Goal: Browse casually: Explore the website without a specific task or goal

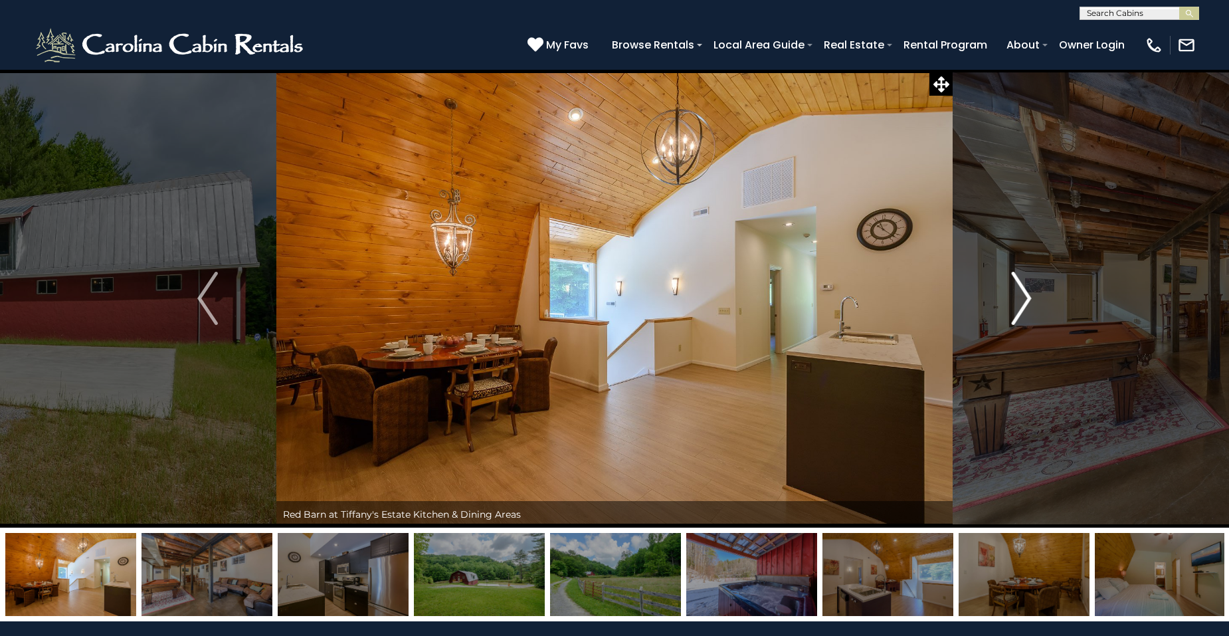
click at [1027, 304] on img "Next" at bounding box center [1021, 298] width 20 height 53
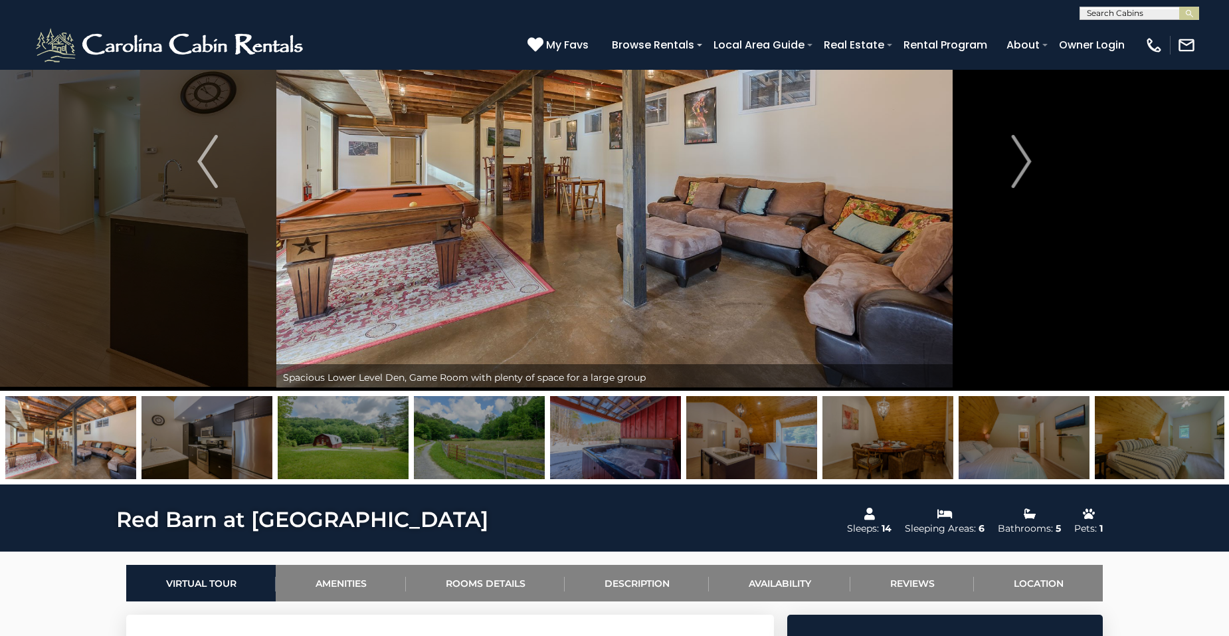
scroll to position [66, 0]
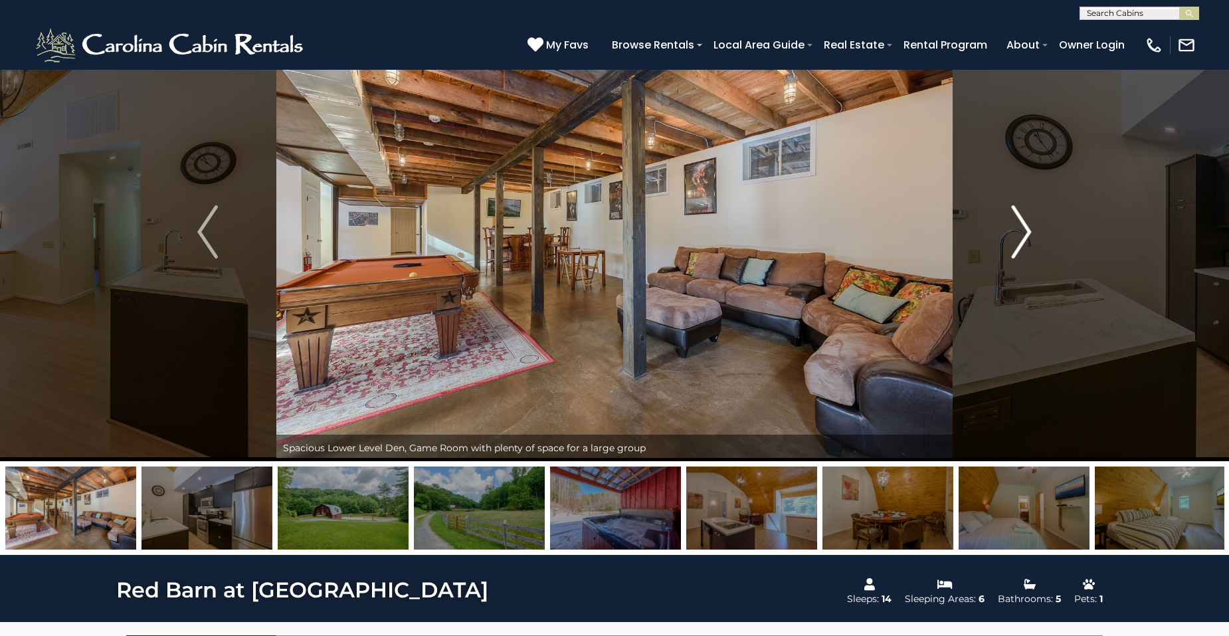
click at [1022, 244] on img "Next" at bounding box center [1021, 231] width 20 height 53
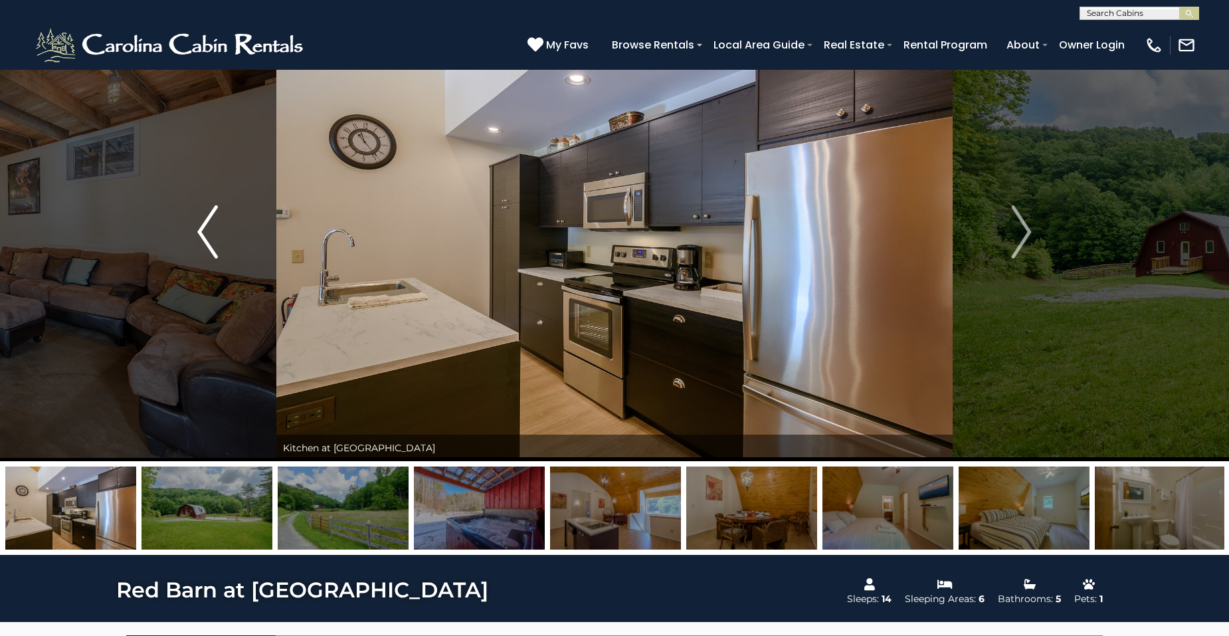
click at [205, 236] on img "Previous" at bounding box center [207, 231] width 20 height 53
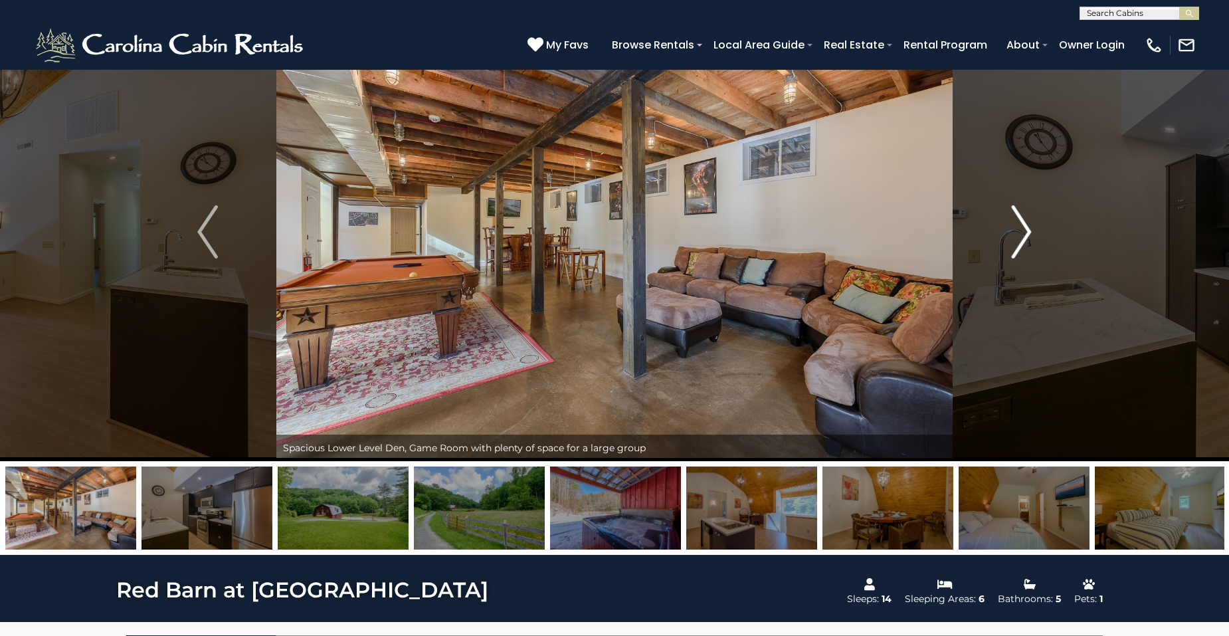
click at [1028, 237] on img "Next" at bounding box center [1021, 231] width 20 height 53
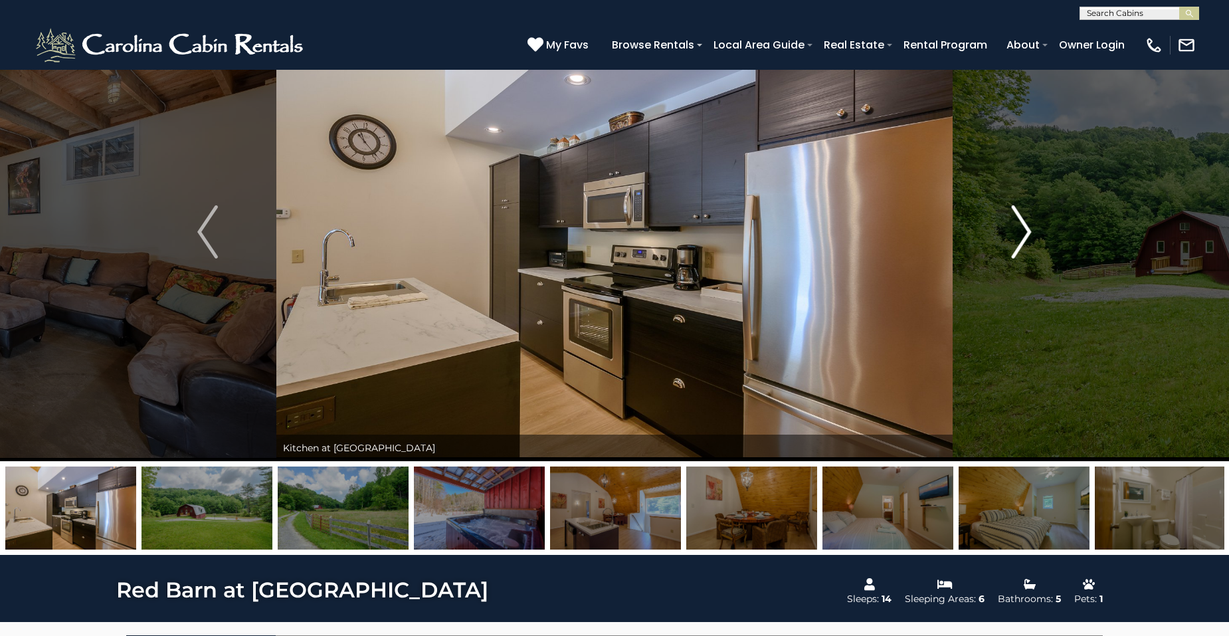
click at [1028, 237] on img "Next" at bounding box center [1021, 231] width 20 height 53
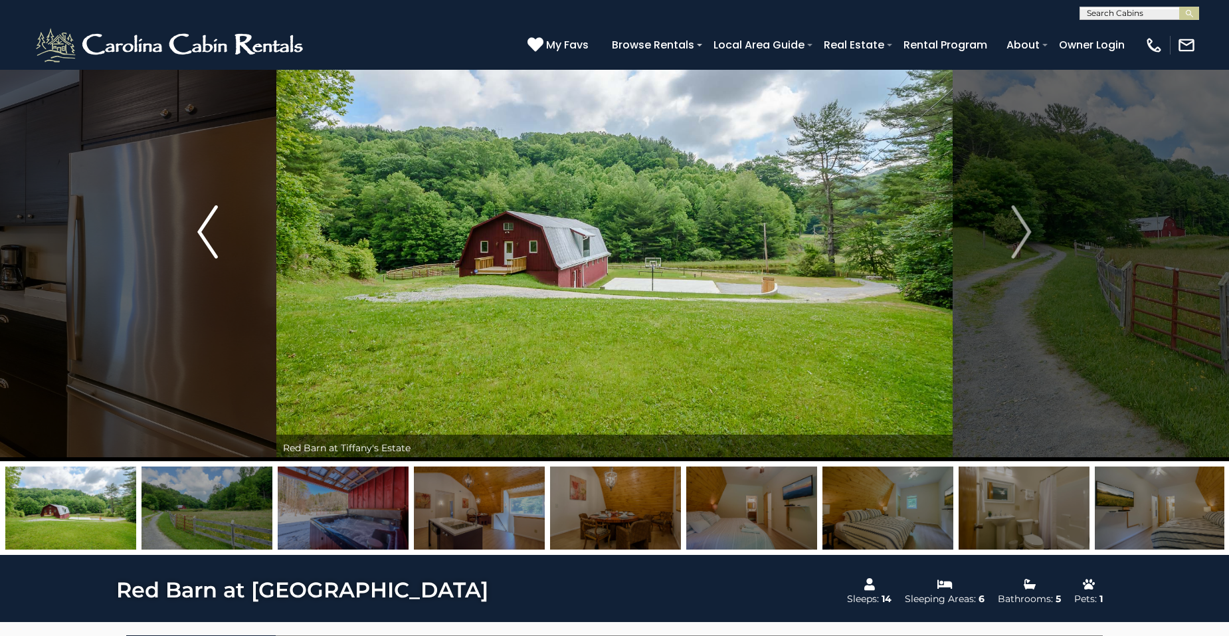
click at [194, 243] on button "Previous" at bounding box center [208, 232] width 138 height 458
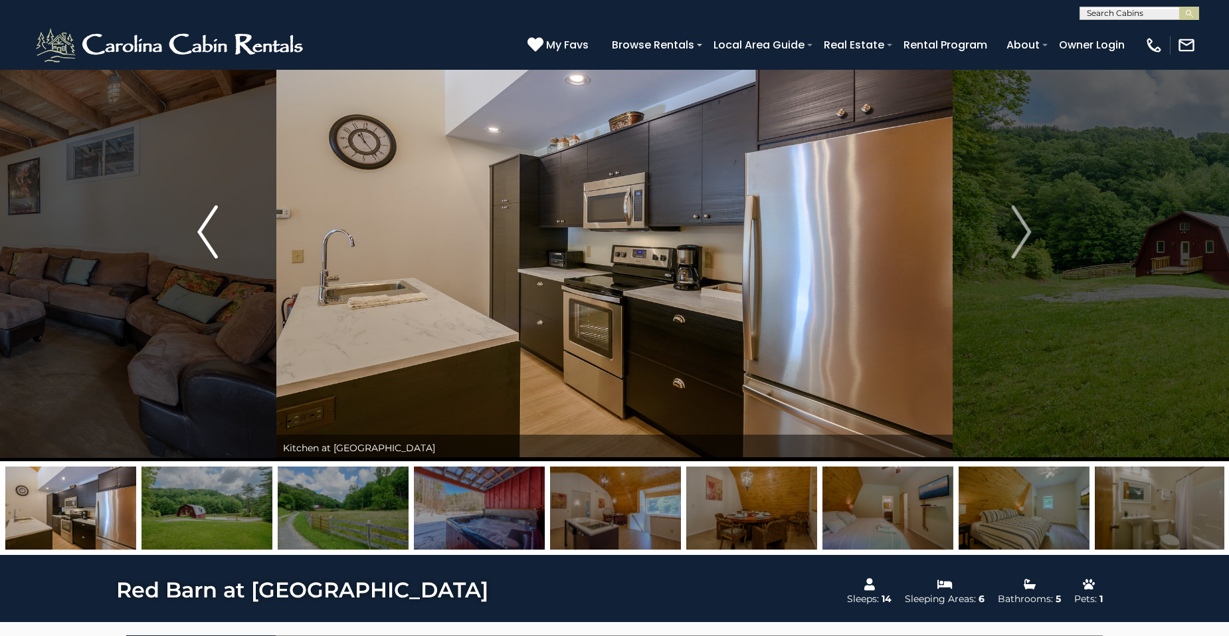
click at [204, 243] on img "Previous" at bounding box center [207, 231] width 20 height 53
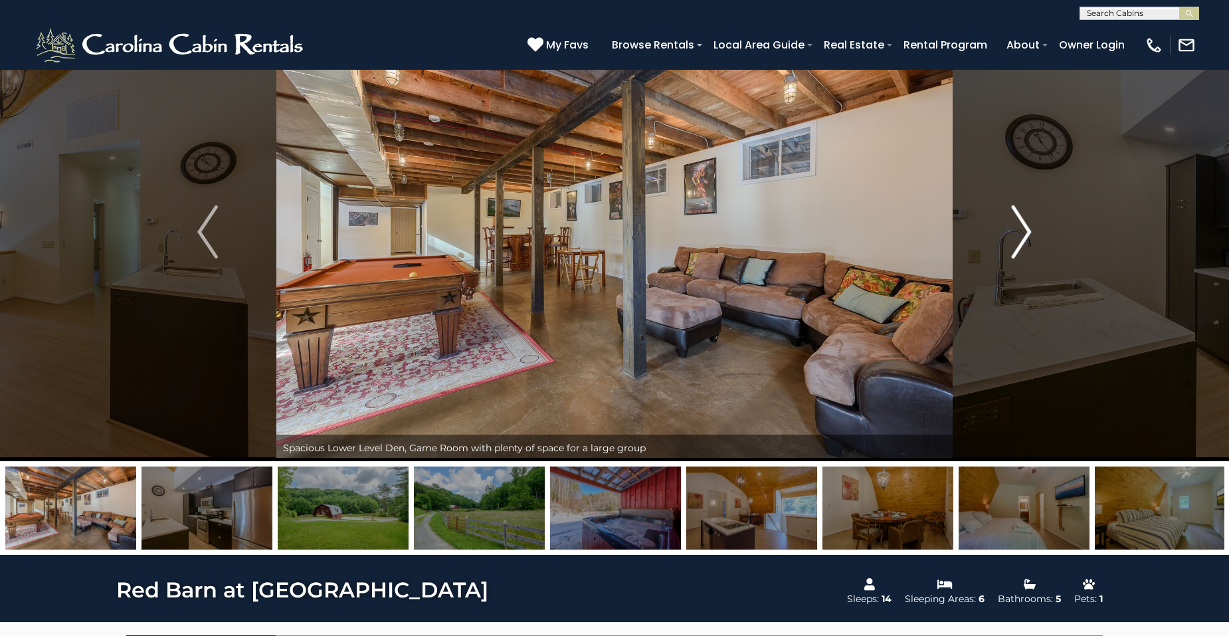
click at [1020, 240] on img "Next" at bounding box center [1021, 231] width 20 height 53
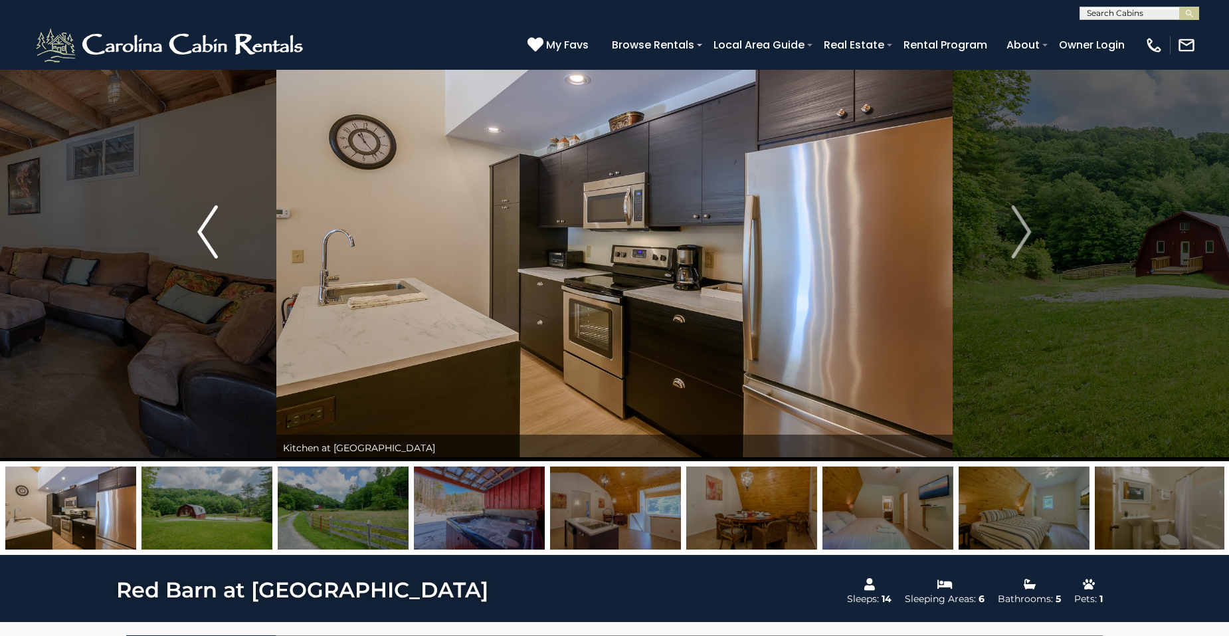
click at [216, 227] on img "Previous" at bounding box center [207, 231] width 20 height 53
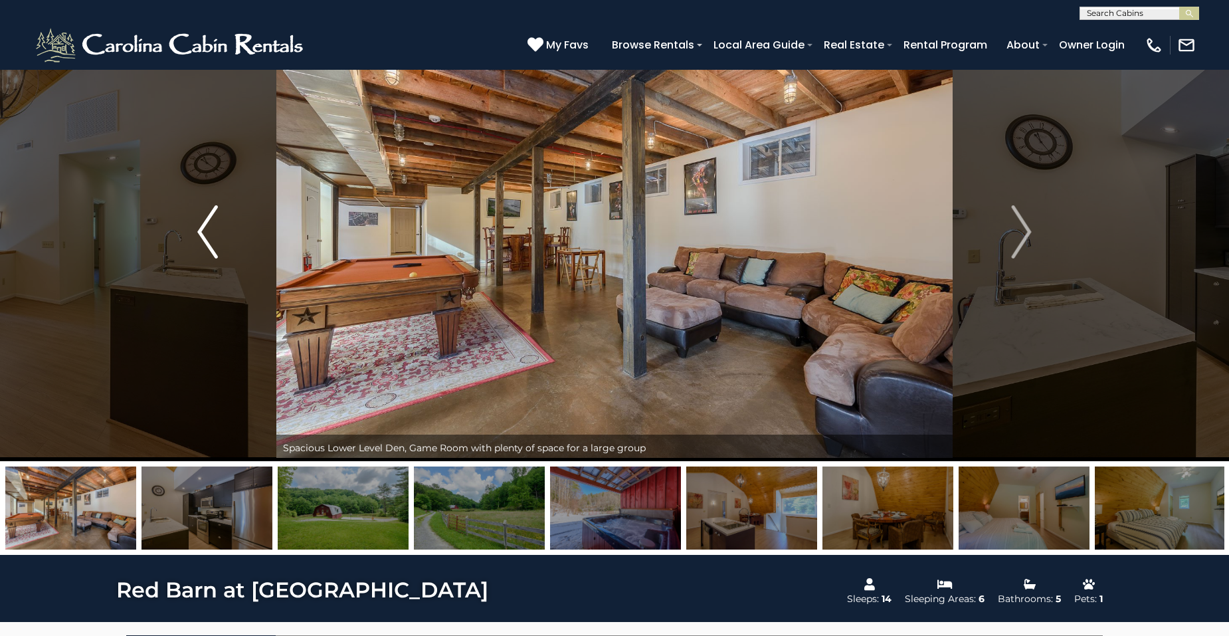
click at [215, 230] on img "Previous" at bounding box center [207, 231] width 20 height 53
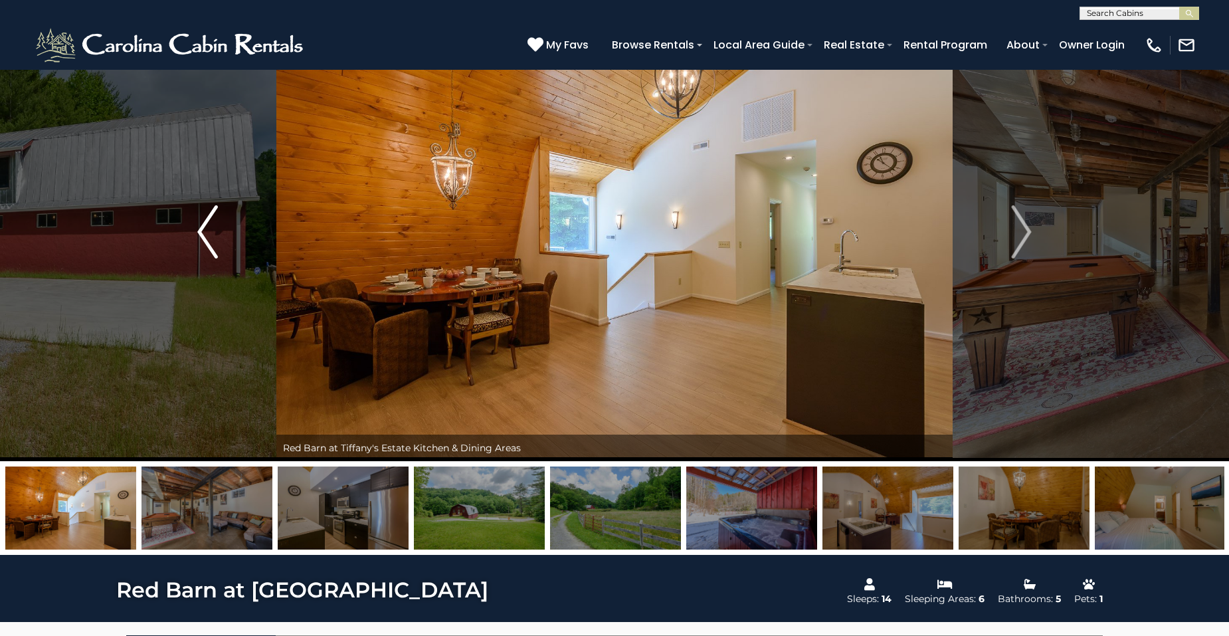
click at [215, 230] on img "Previous" at bounding box center [207, 231] width 20 height 53
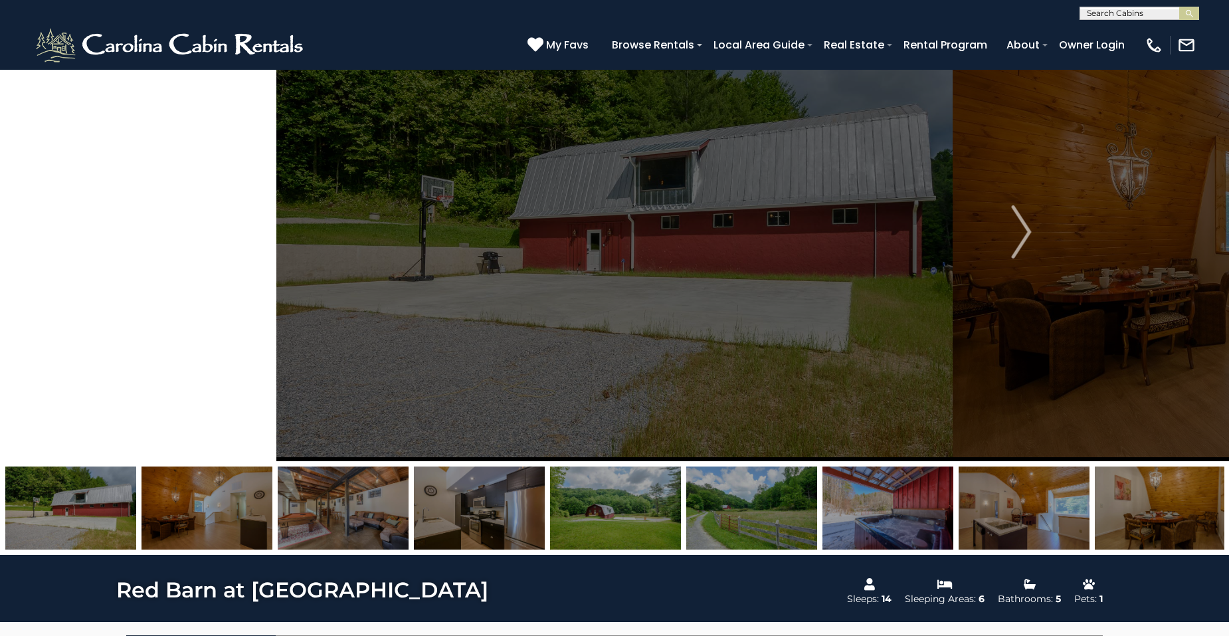
click at [215, 230] on img "Previous" at bounding box center [207, 231] width 20 height 53
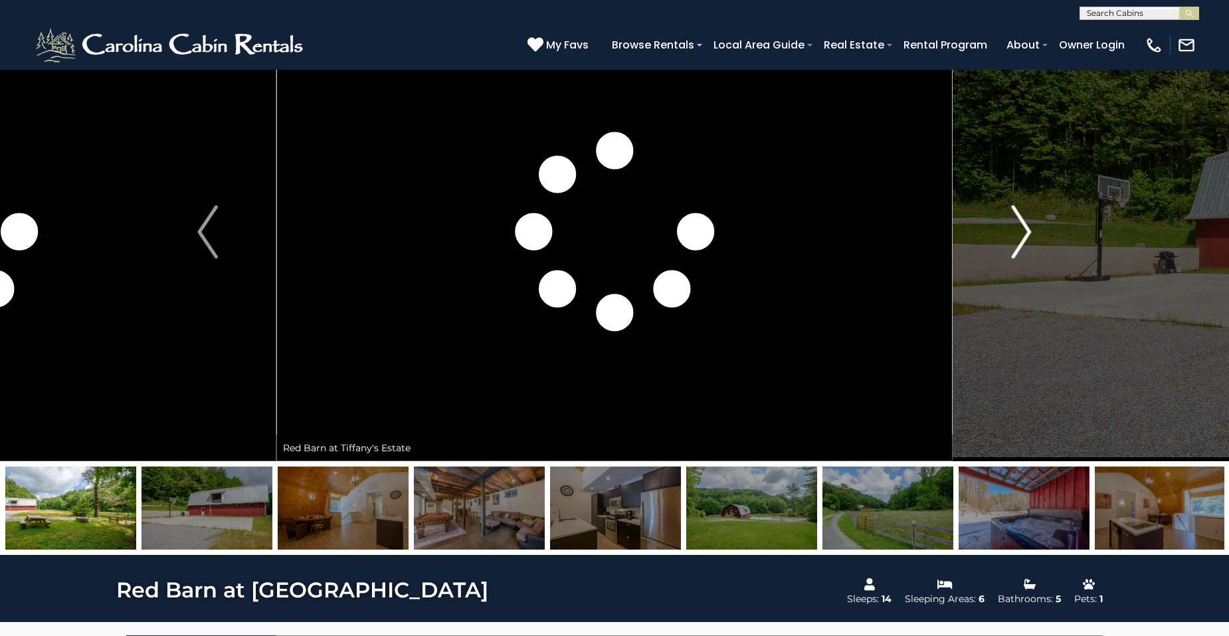
click at [1024, 235] on img "Next" at bounding box center [1021, 231] width 20 height 53
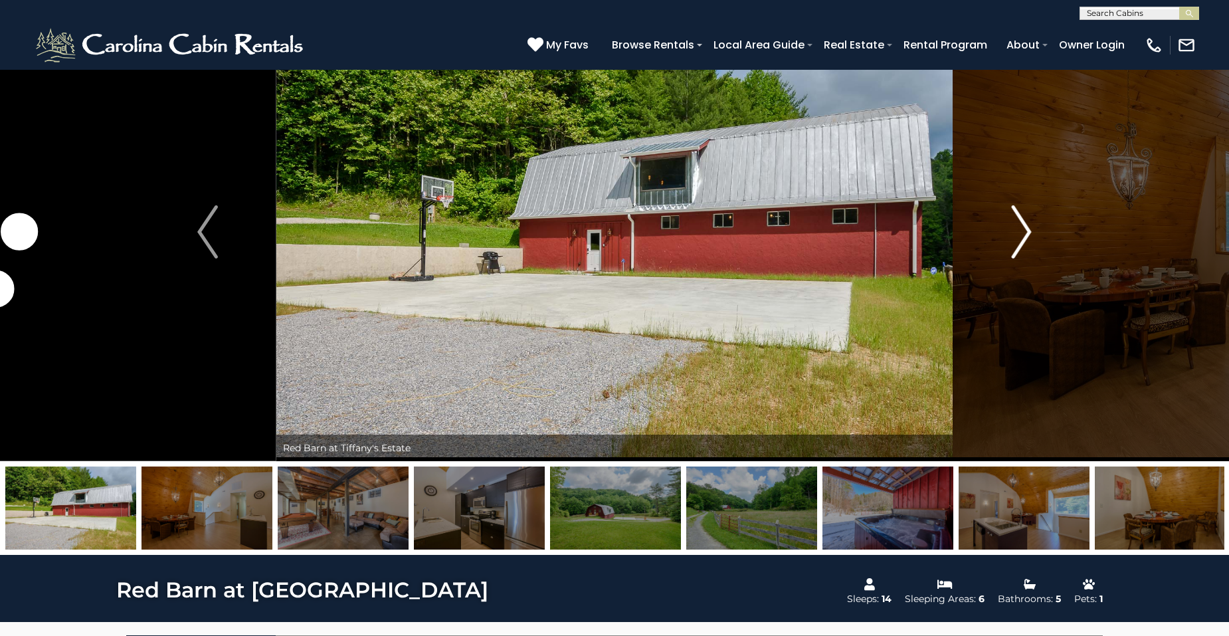
click at [1024, 235] on img "Next" at bounding box center [1021, 231] width 20 height 53
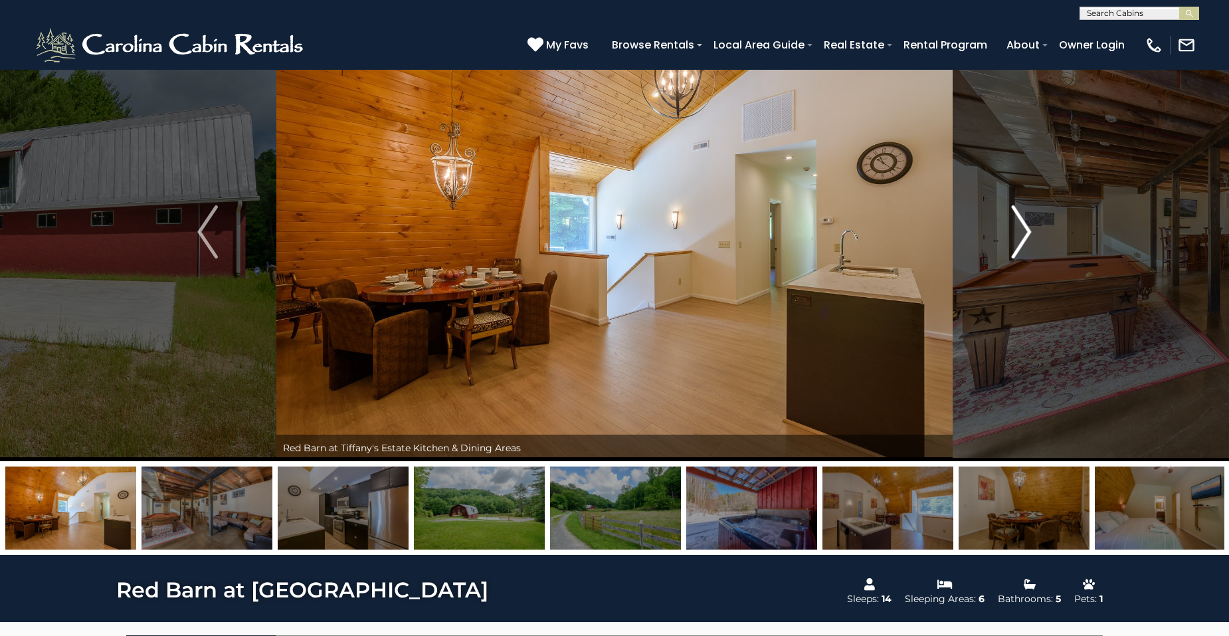
click at [1024, 235] on img "Next" at bounding box center [1021, 231] width 20 height 53
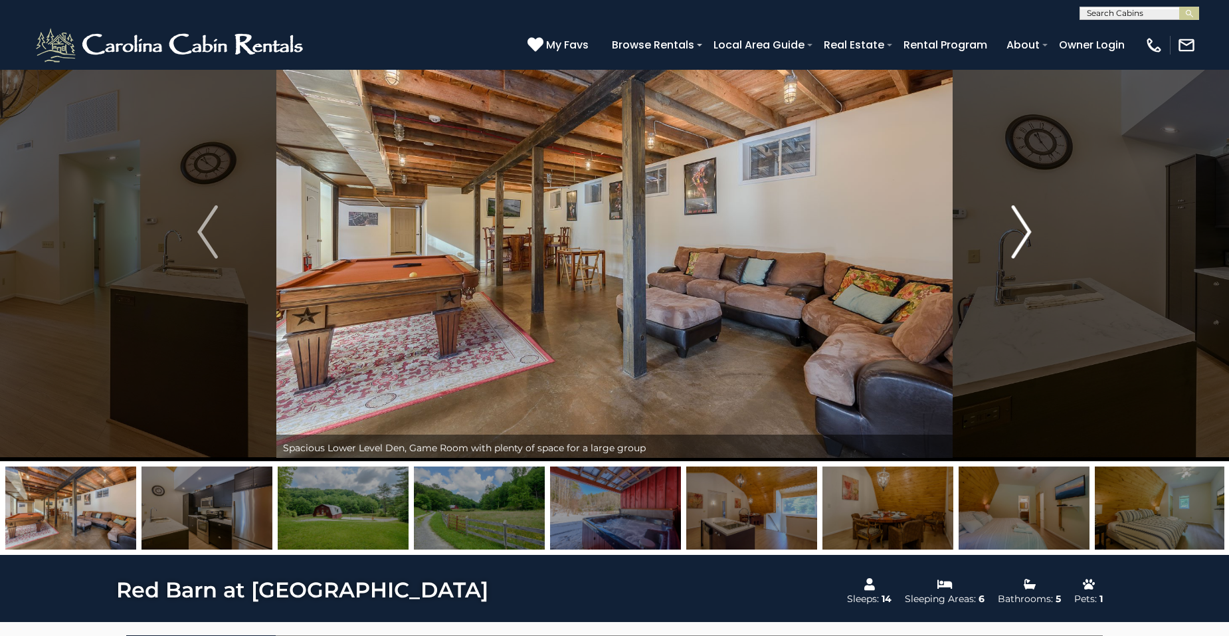
click at [1024, 235] on img "Next" at bounding box center [1021, 231] width 20 height 53
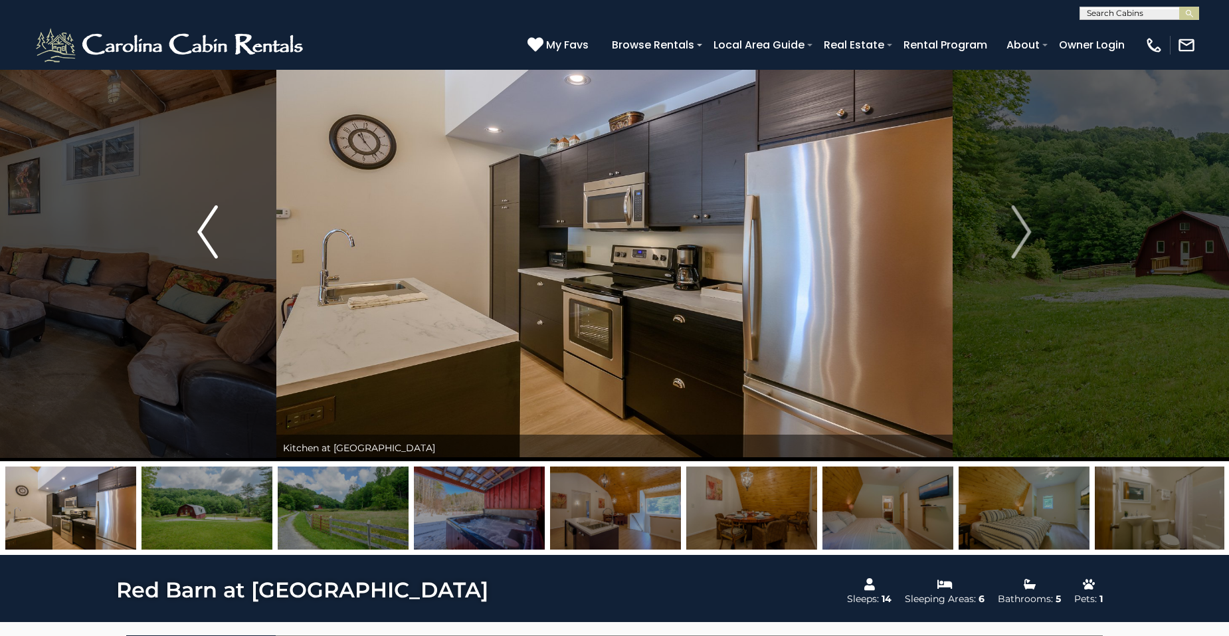
click at [217, 242] on img "Previous" at bounding box center [207, 231] width 20 height 53
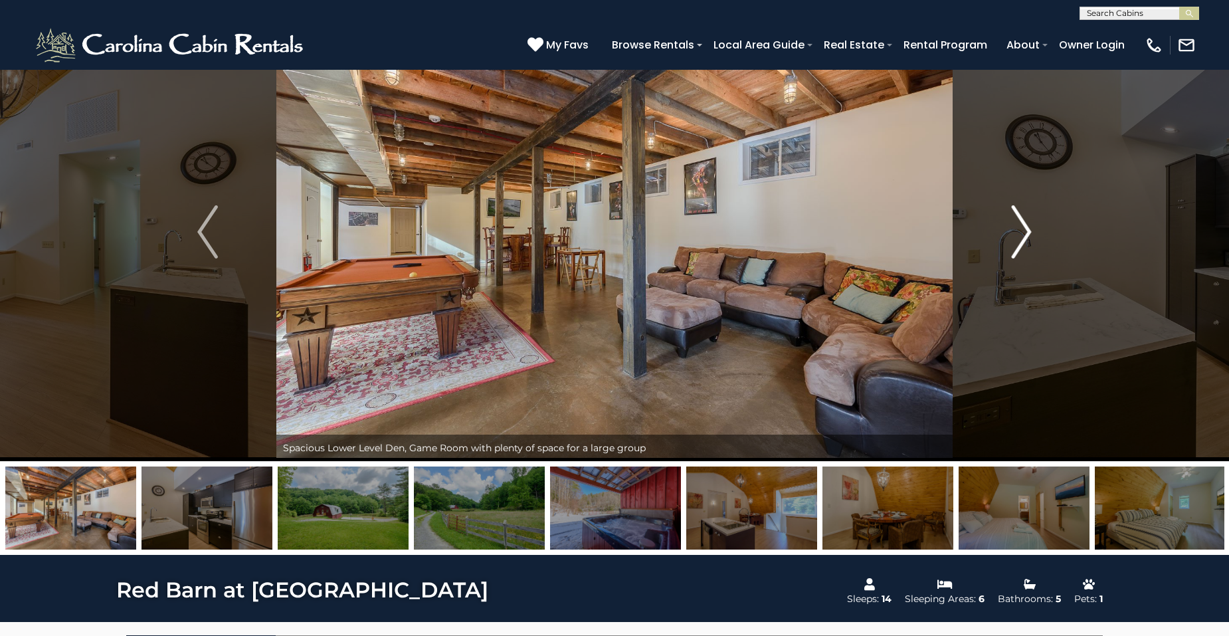
click at [1024, 232] on img "Next" at bounding box center [1021, 231] width 20 height 53
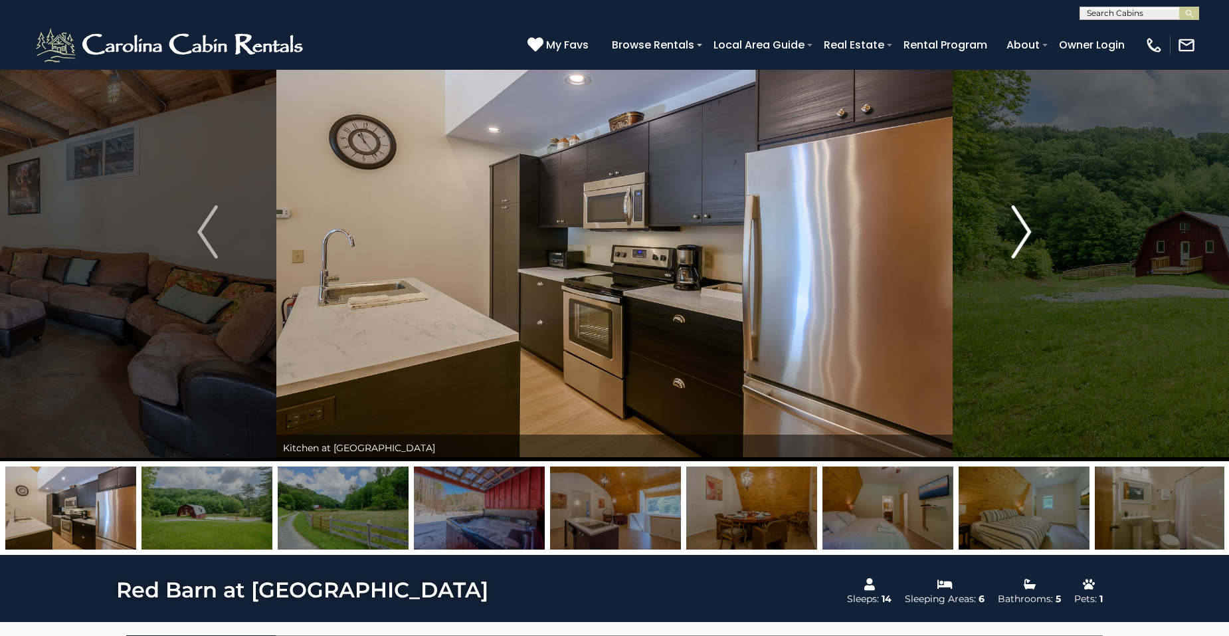
click at [1024, 232] on img "Next" at bounding box center [1021, 231] width 20 height 53
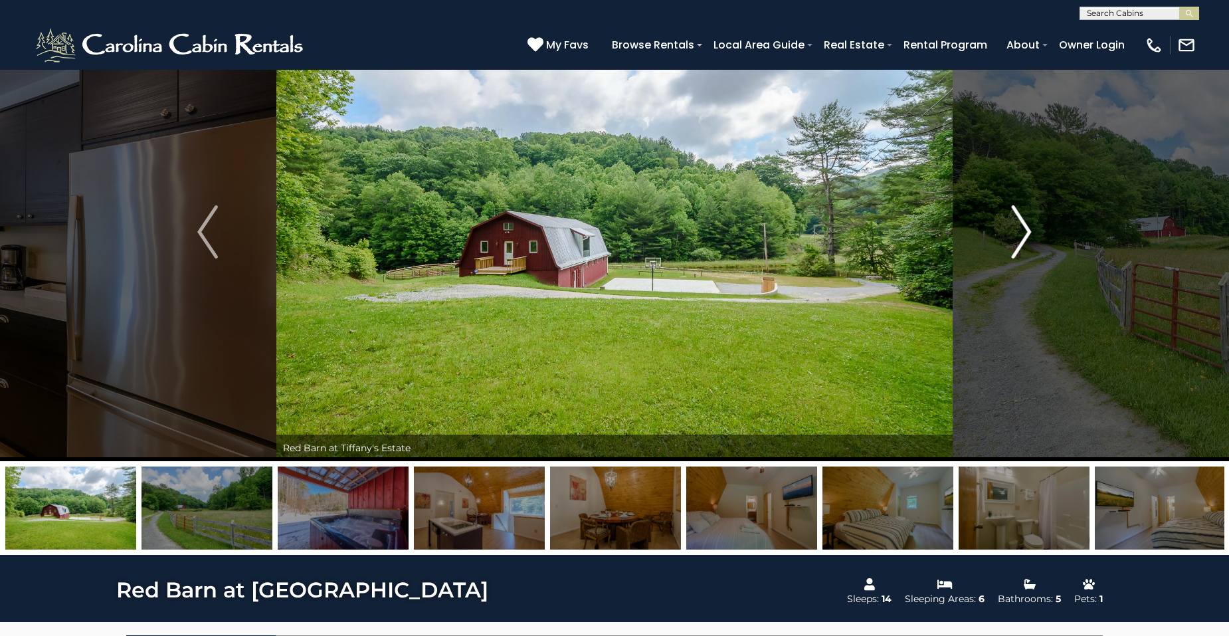
click at [1024, 232] on img "Next" at bounding box center [1021, 231] width 20 height 53
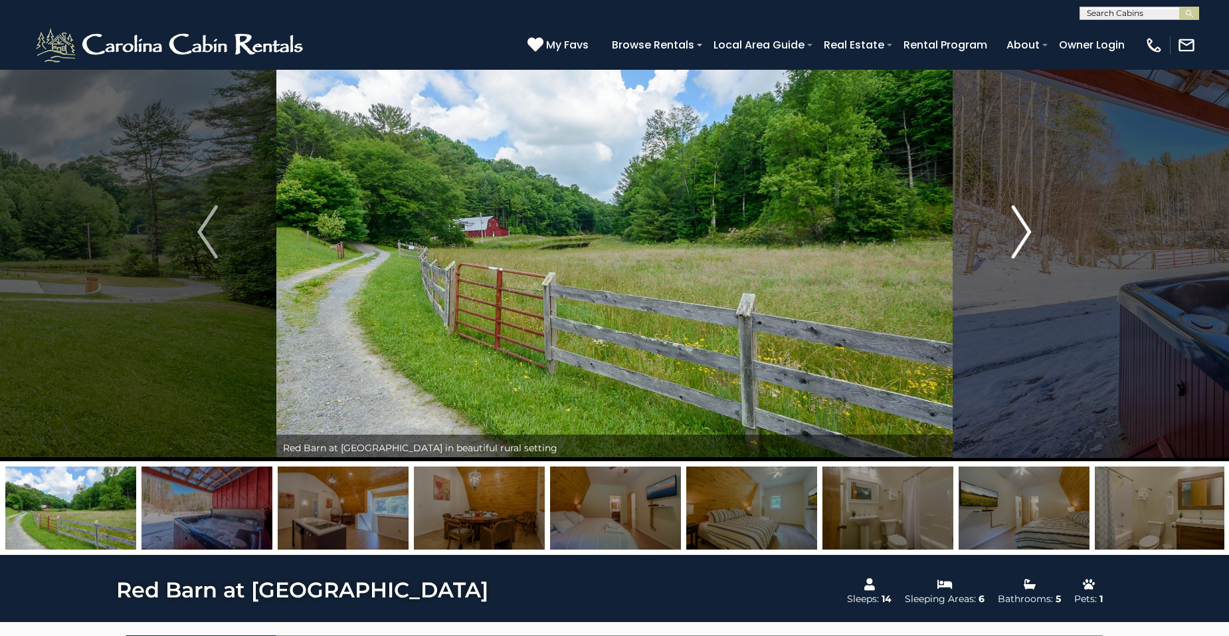
click at [1024, 232] on img "Next" at bounding box center [1021, 231] width 20 height 53
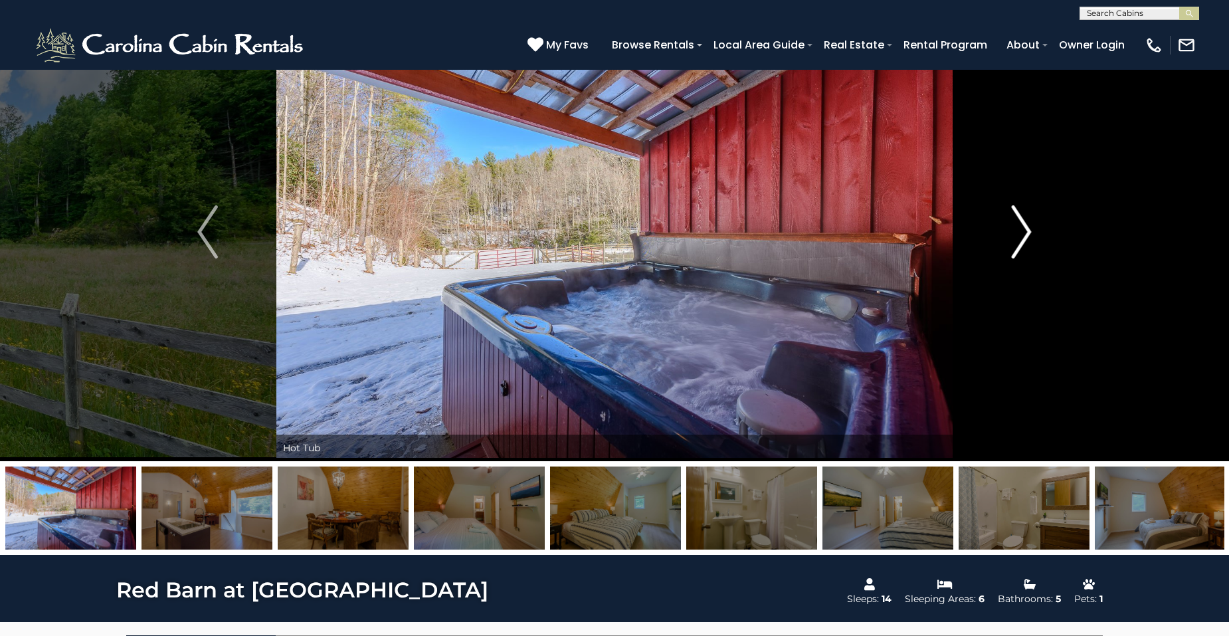
click at [1024, 232] on img "Next" at bounding box center [1021, 231] width 20 height 53
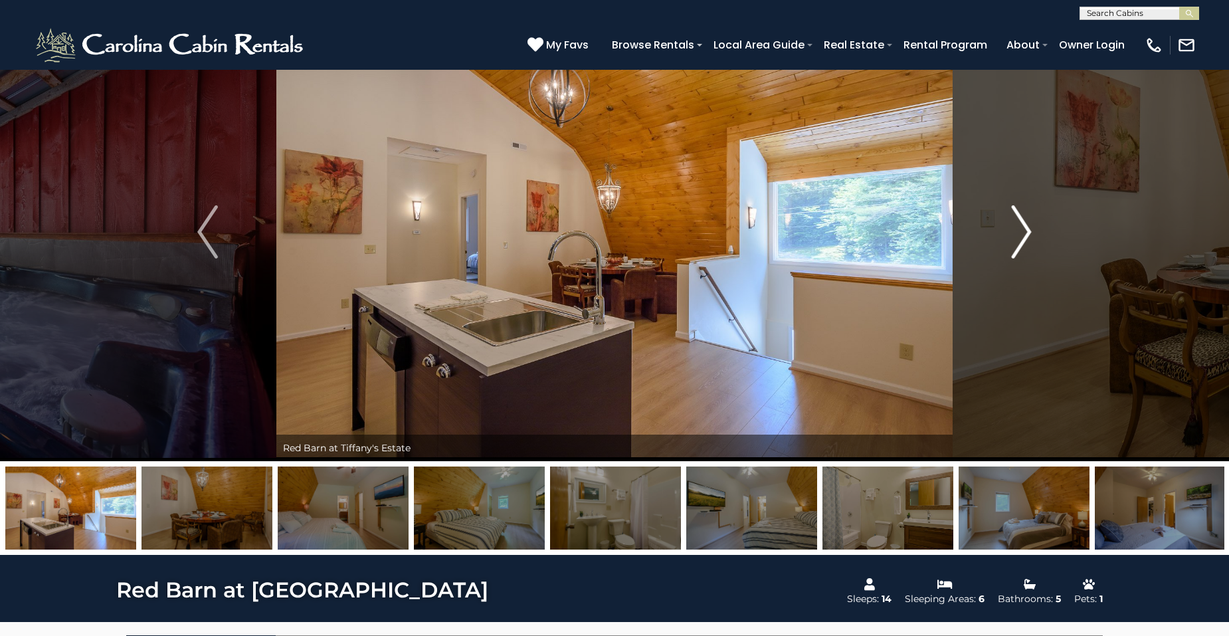
click at [1024, 232] on img "Next" at bounding box center [1021, 231] width 20 height 53
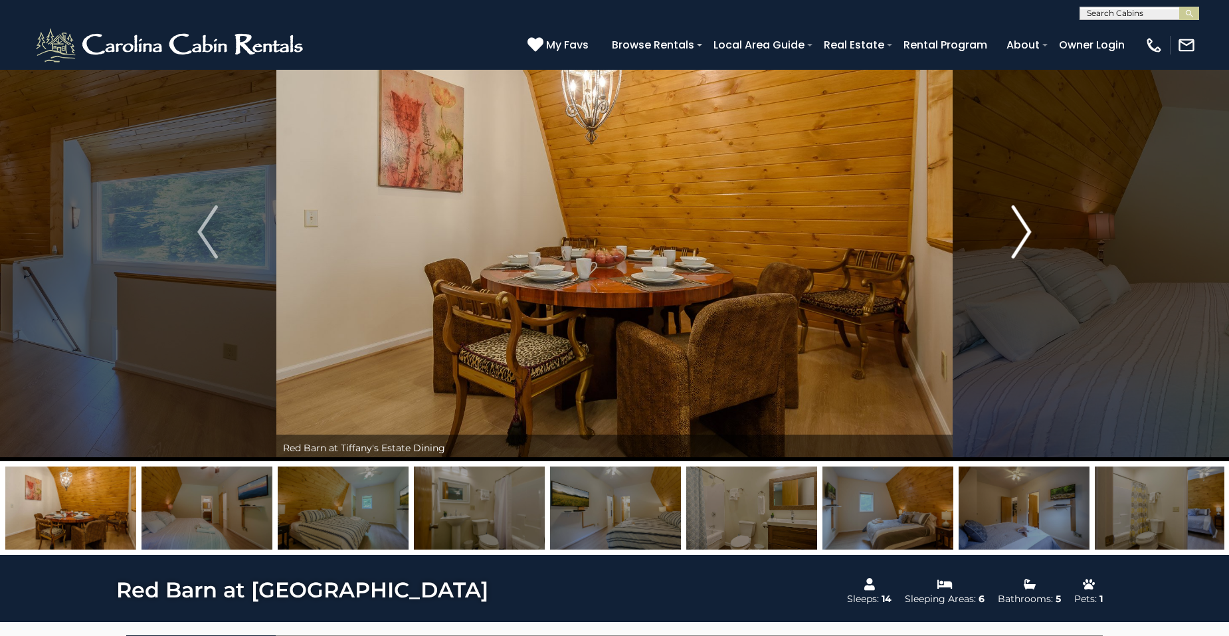
click at [1024, 232] on img "Next" at bounding box center [1021, 231] width 20 height 53
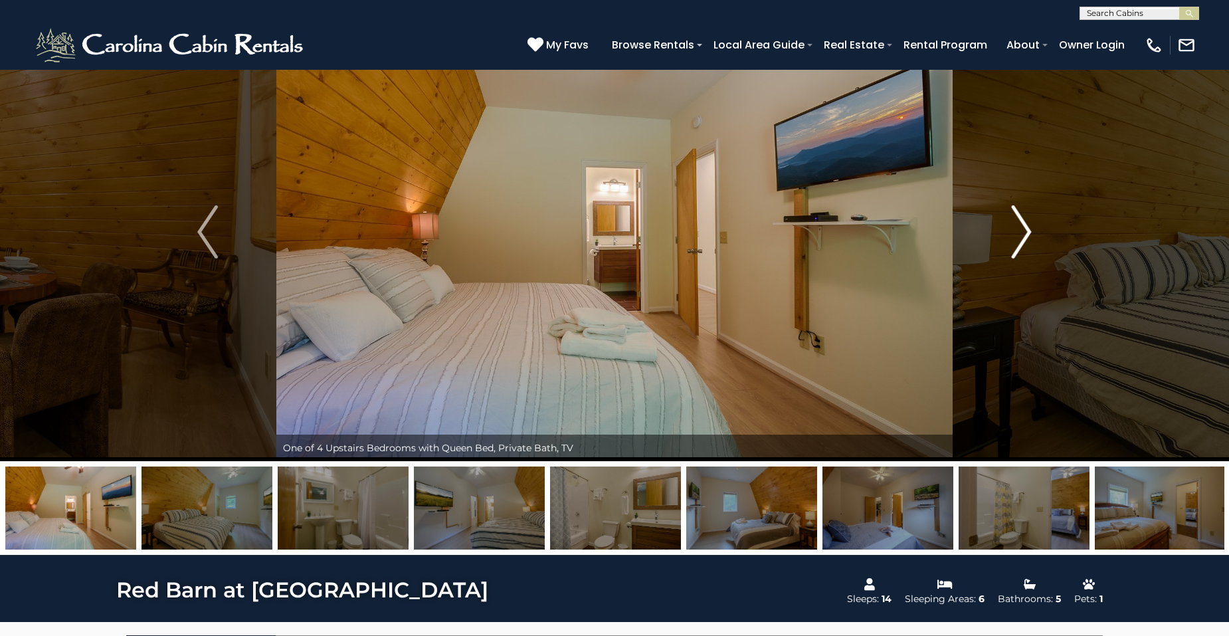
click at [1024, 232] on img "Next" at bounding box center [1021, 231] width 20 height 53
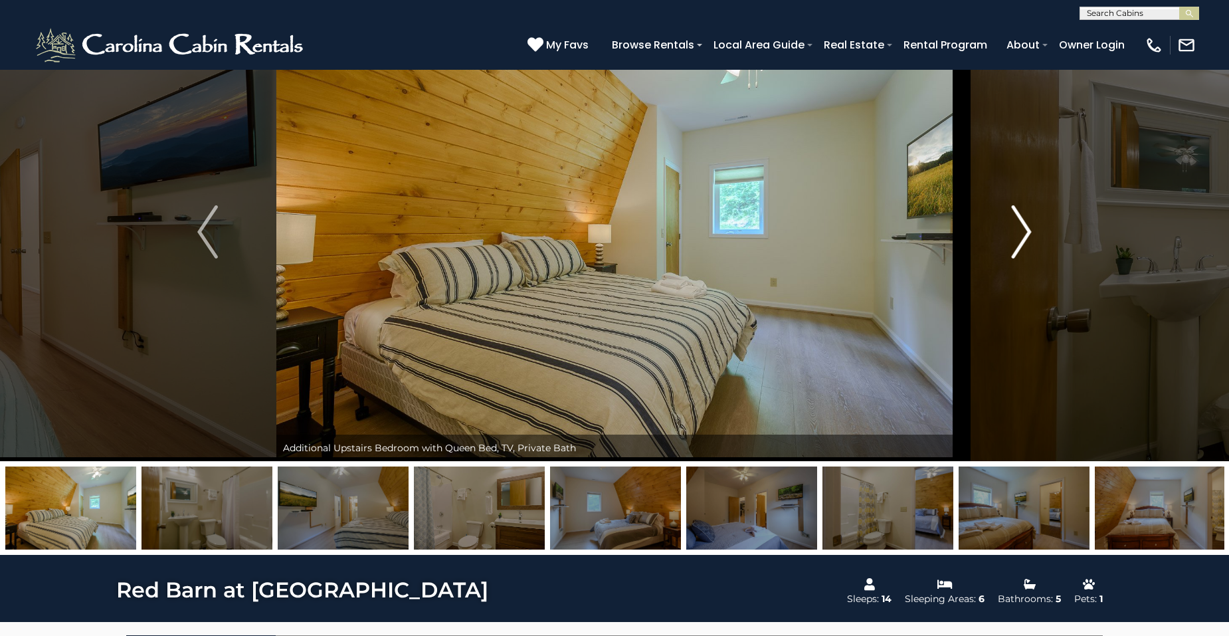
click at [1024, 232] on img "Next" at bounding box center [1021, 231] width 20 height 53
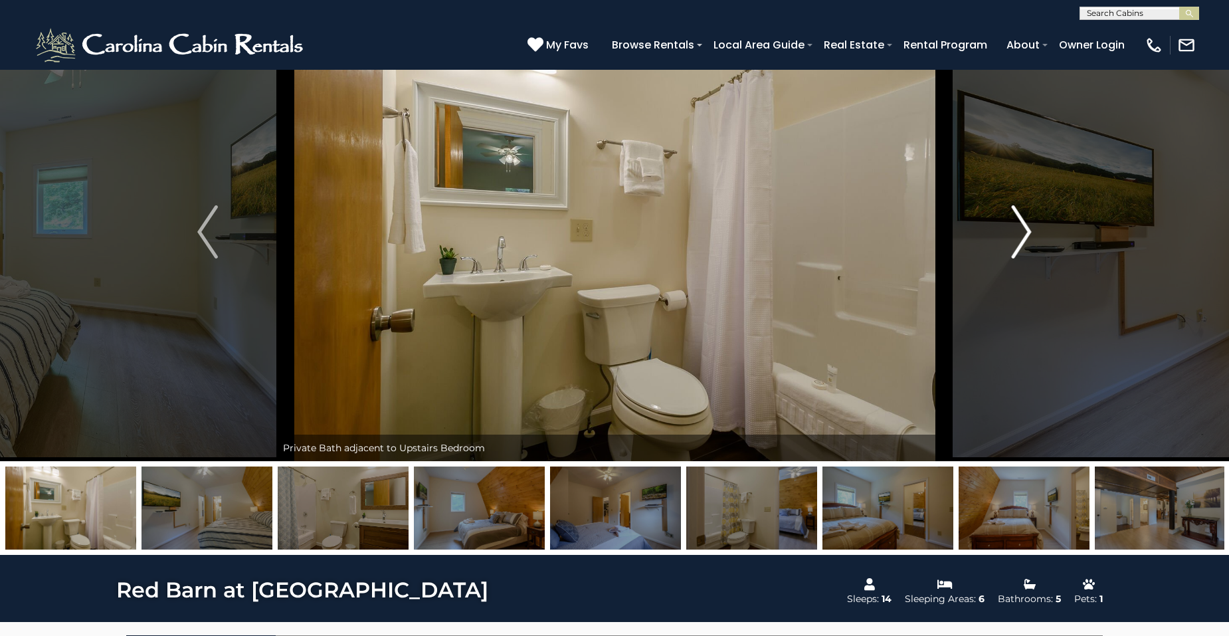
click at [1024, 232] on img "Next" at bounding box center [1021, 231] width 20 height 53
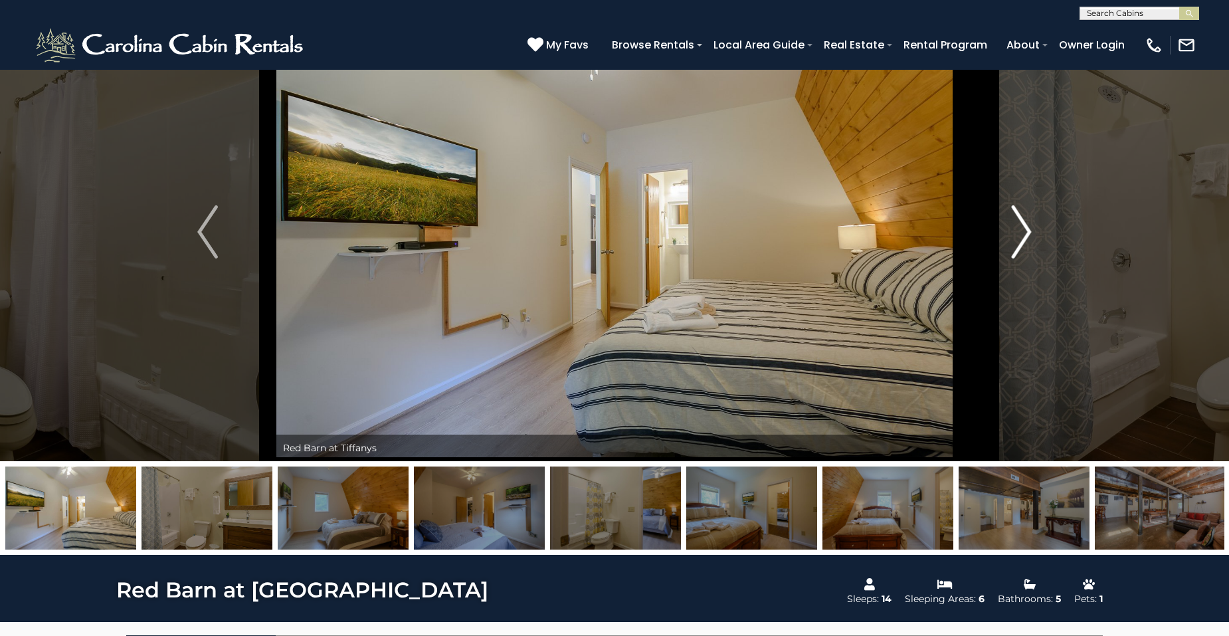
click at [1024, 232] on img "Next" at bounding box center [1021, 231] width 20 height 53
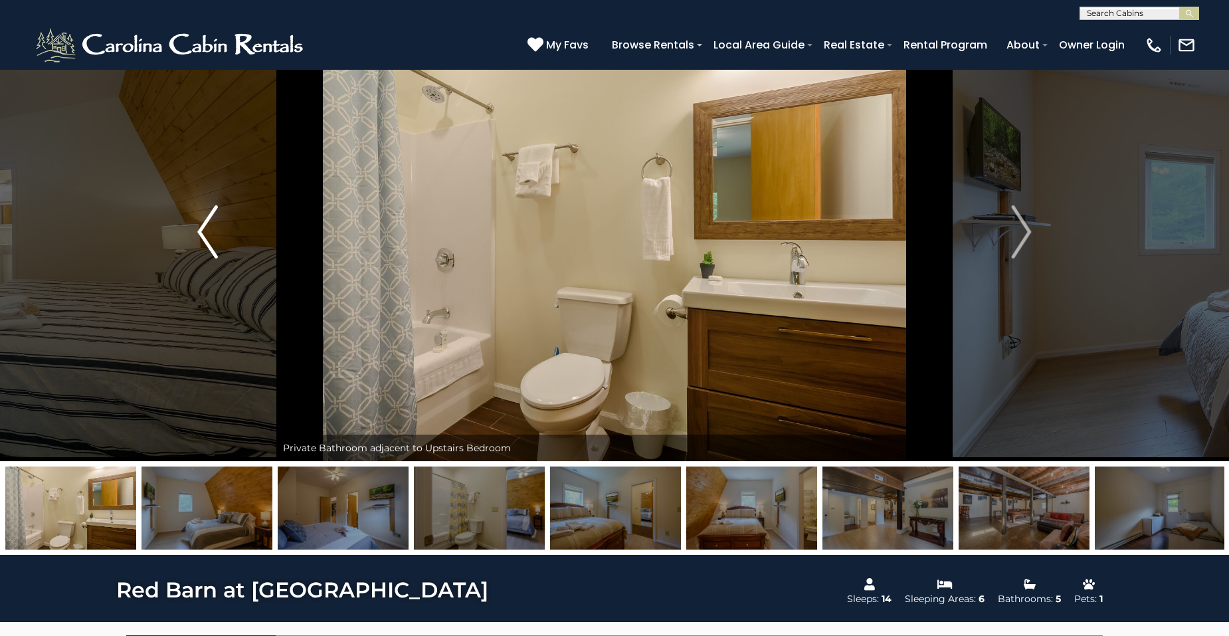
click at [198, 235] on img "Previous" at bounding box center [207, 231] width 20 height 53
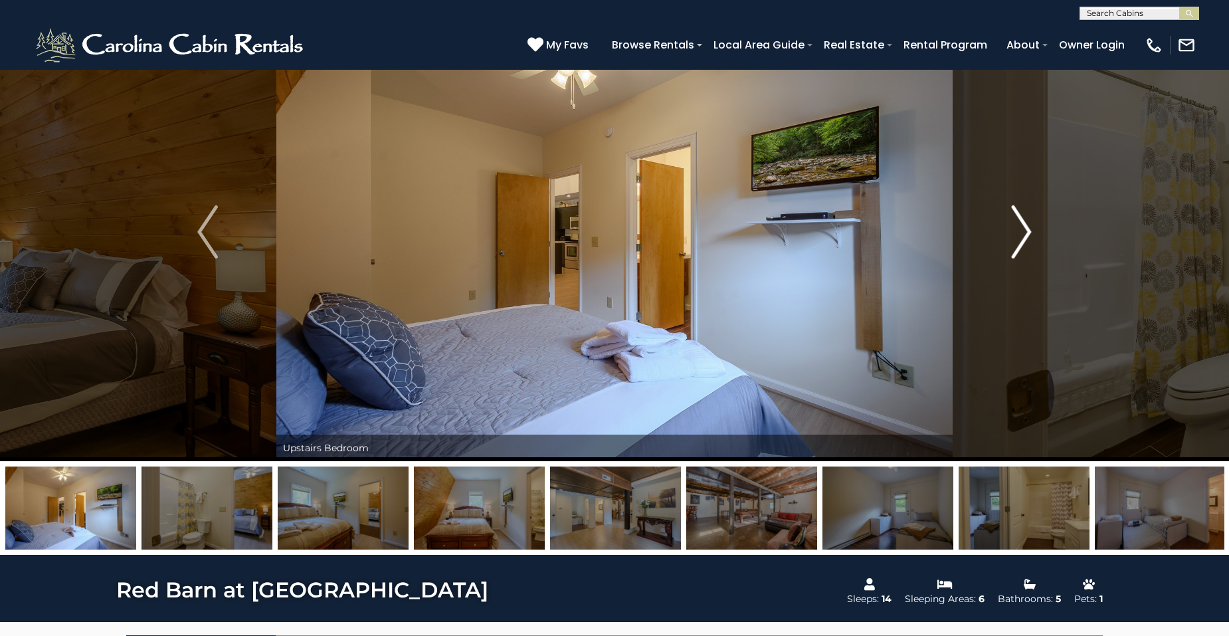
click at [1046, 235] on button "Next" at bounding box center [1021, 232] width 138 height 458
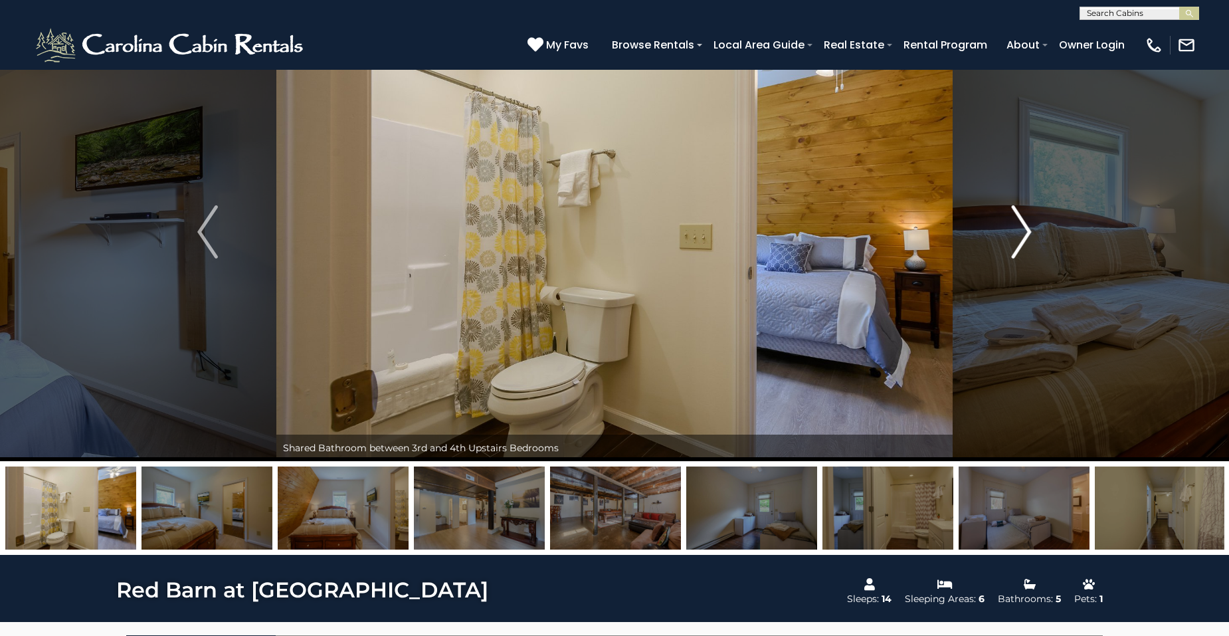
click at [1023, 234] on img "Next" at bounding box center [1021, 231] width 20 height 53
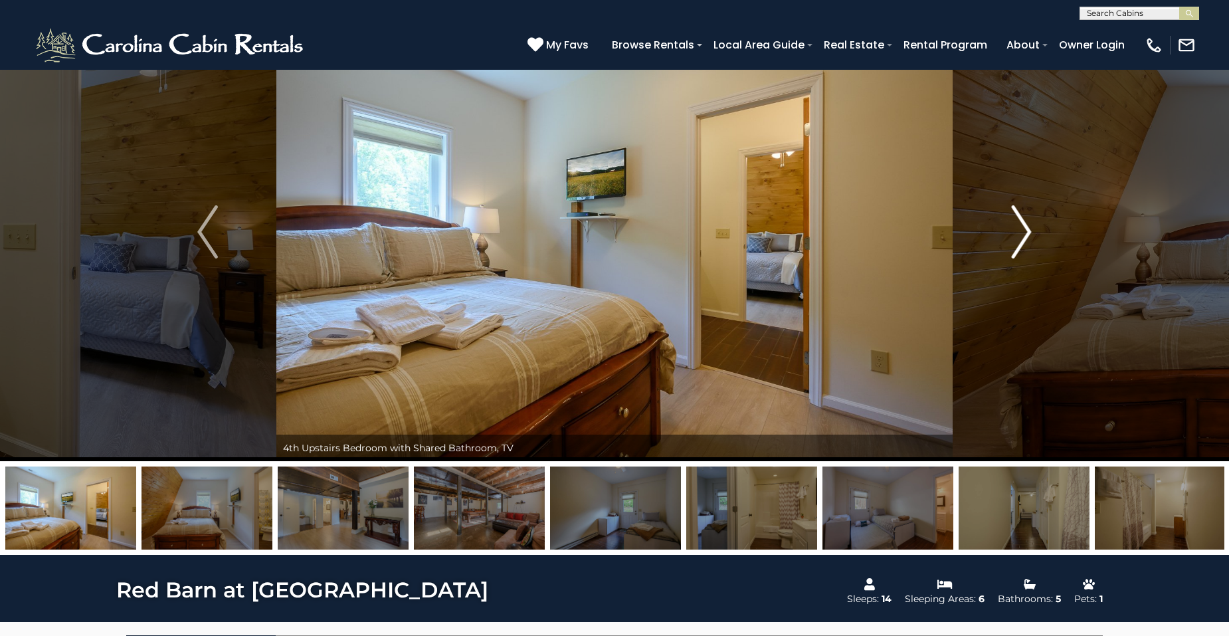
click at [1023, 234] on img "Next" at bounding box center [1021, 231] width 20 height 53
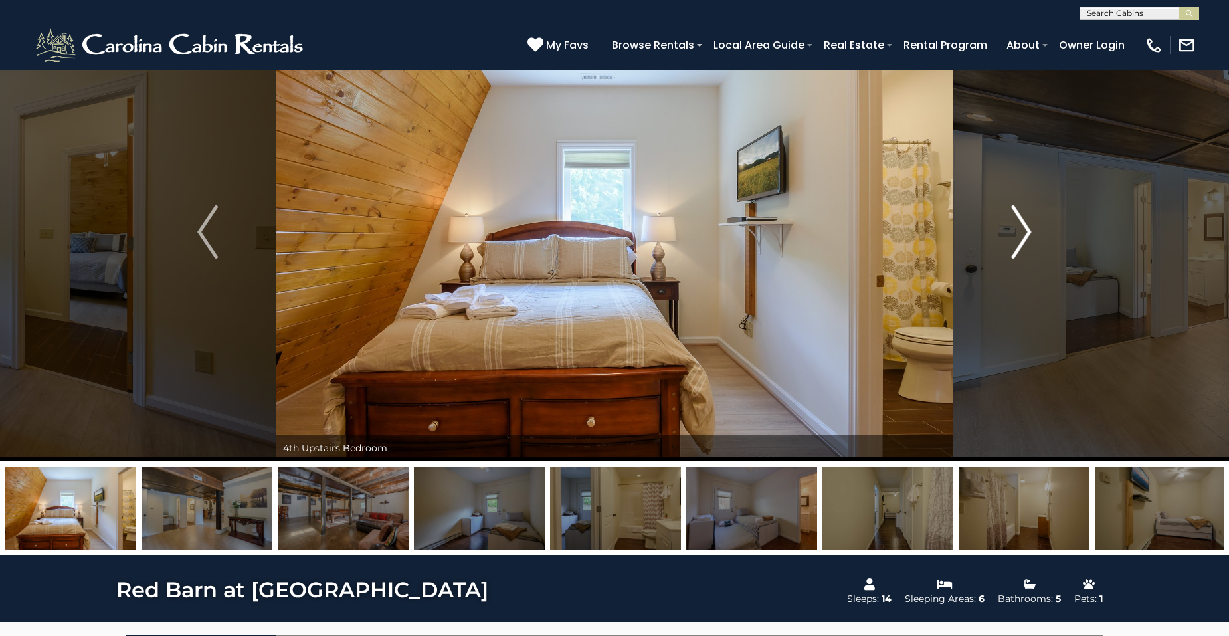
click at [1023, 234] on img "Next" at bounding box center [1021, 231] width 20 height 53
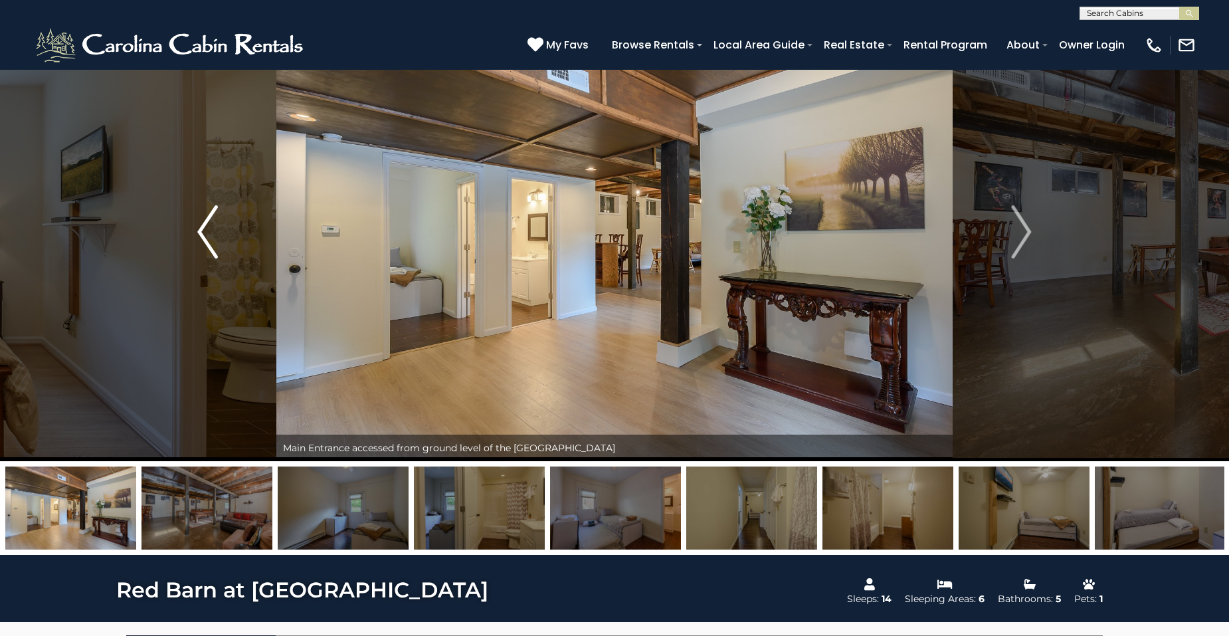
click at [226, 229] on button "Previous" at bounding box center [208, 232] width 138 height 458
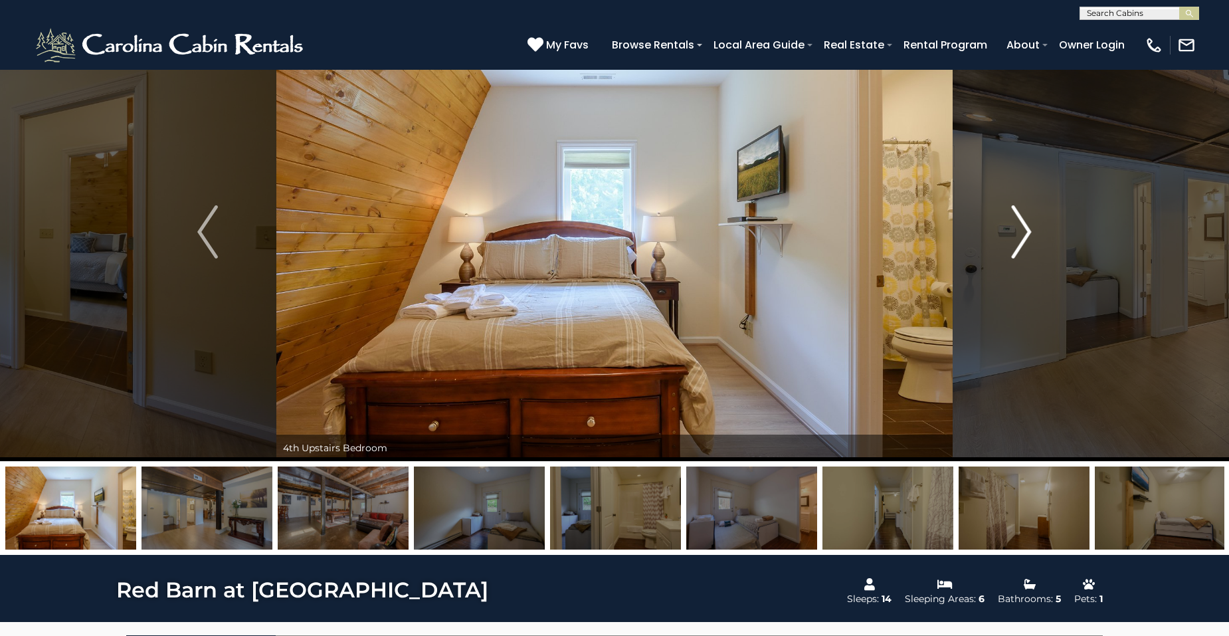
click at [1028, 229] on img "Next" at bounding box center [1021, 231] width 20 height 53
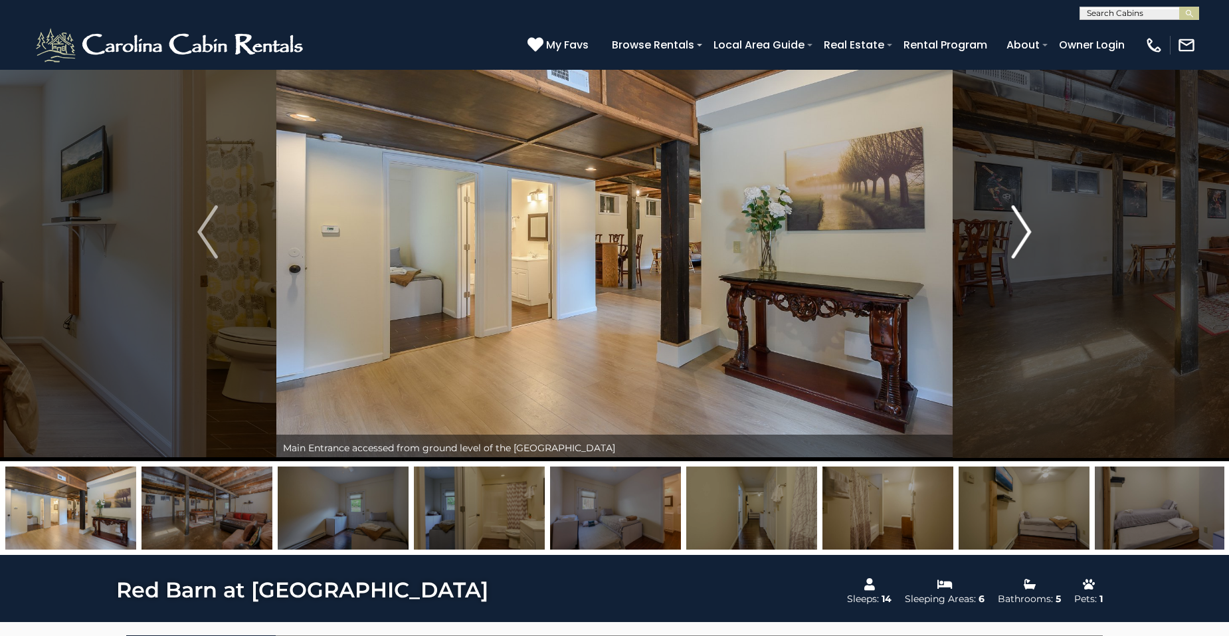
click at [1028, 229] on img "Next" at bounding box center [1021, 231] width 20 height 53
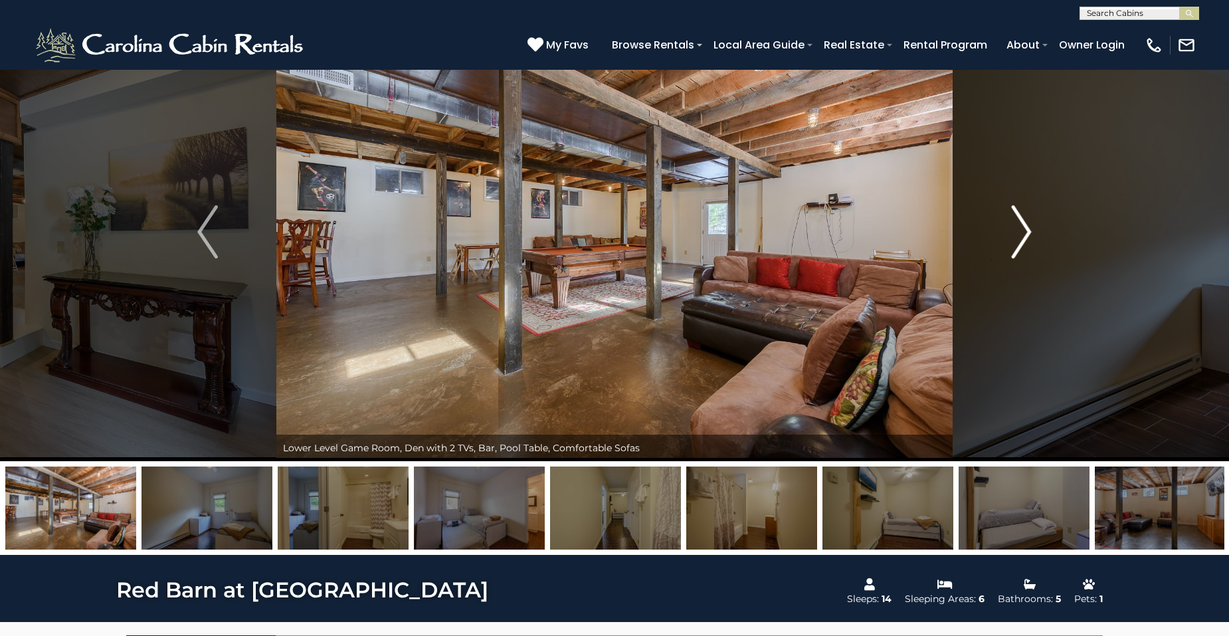
click at [1019, 232] on img "Next" at bounding box center [1021, 231] width 20 height 53
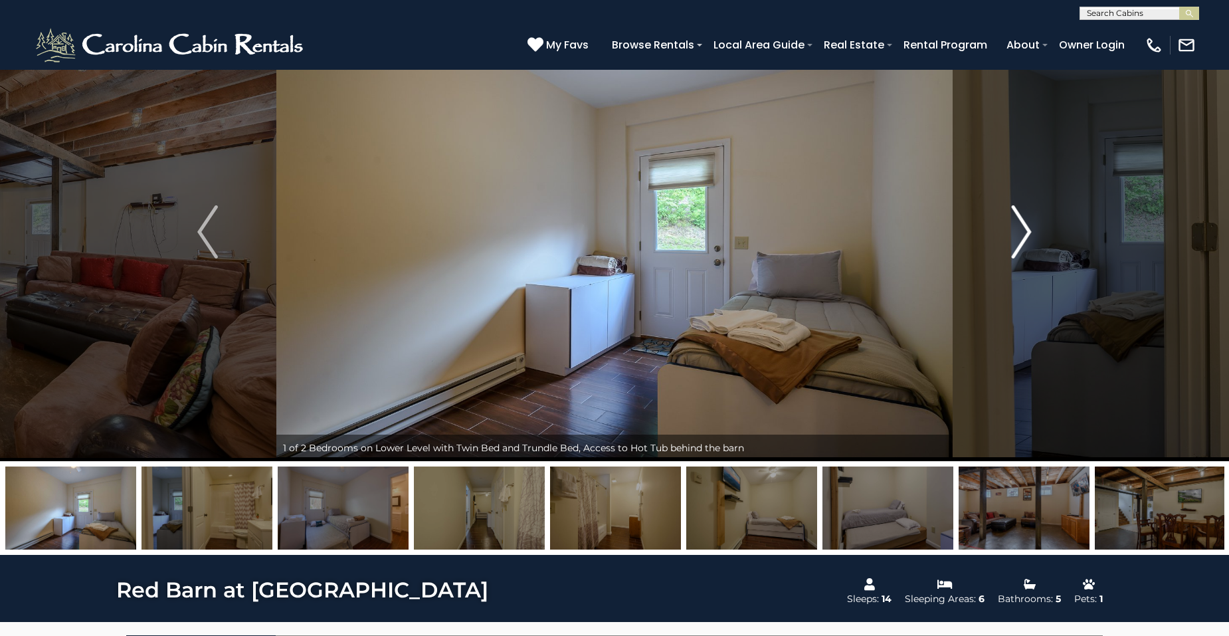
click at [1025, 232] on img "Next" at bounding box center [1021, 231] width 20 height 53
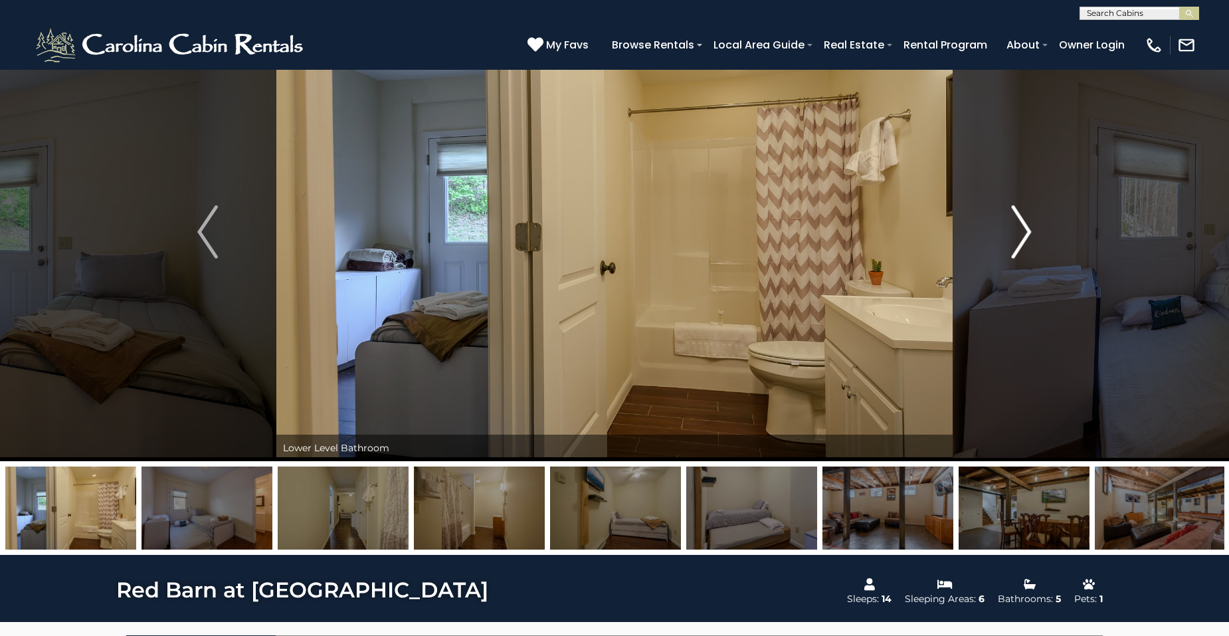
click at [1025, 232] on img "Next" at bounding box center [1021, 231] width 20 height 53
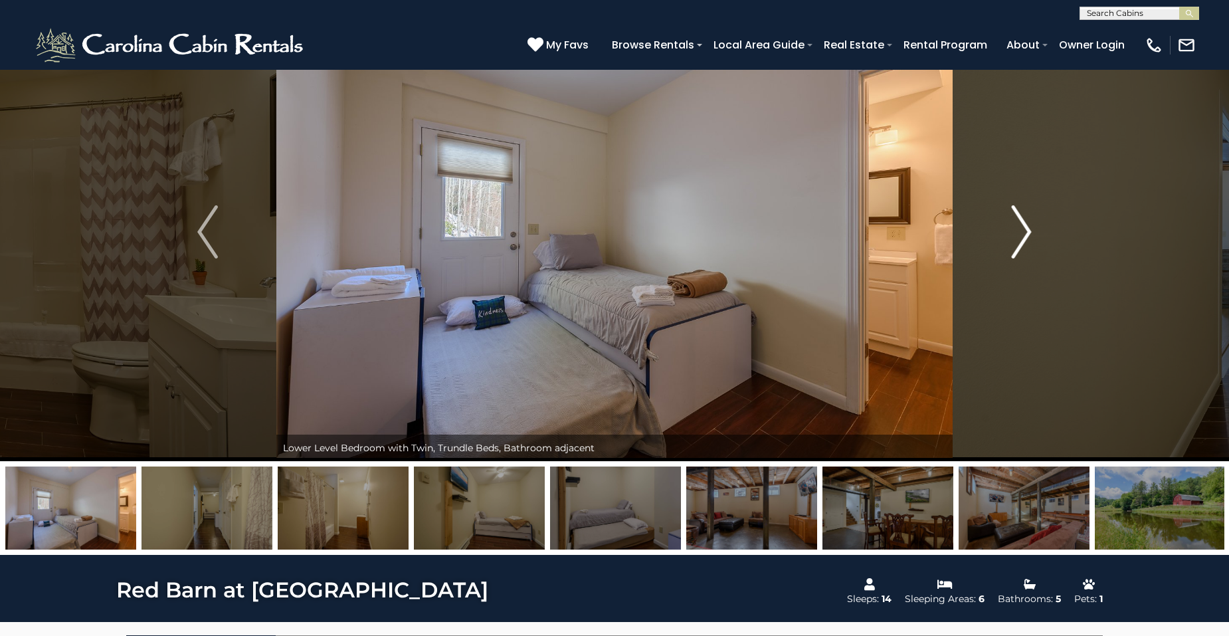
click at [1025, 232] on img "Next" at bounding box center [1021, 231] width 20 height 53
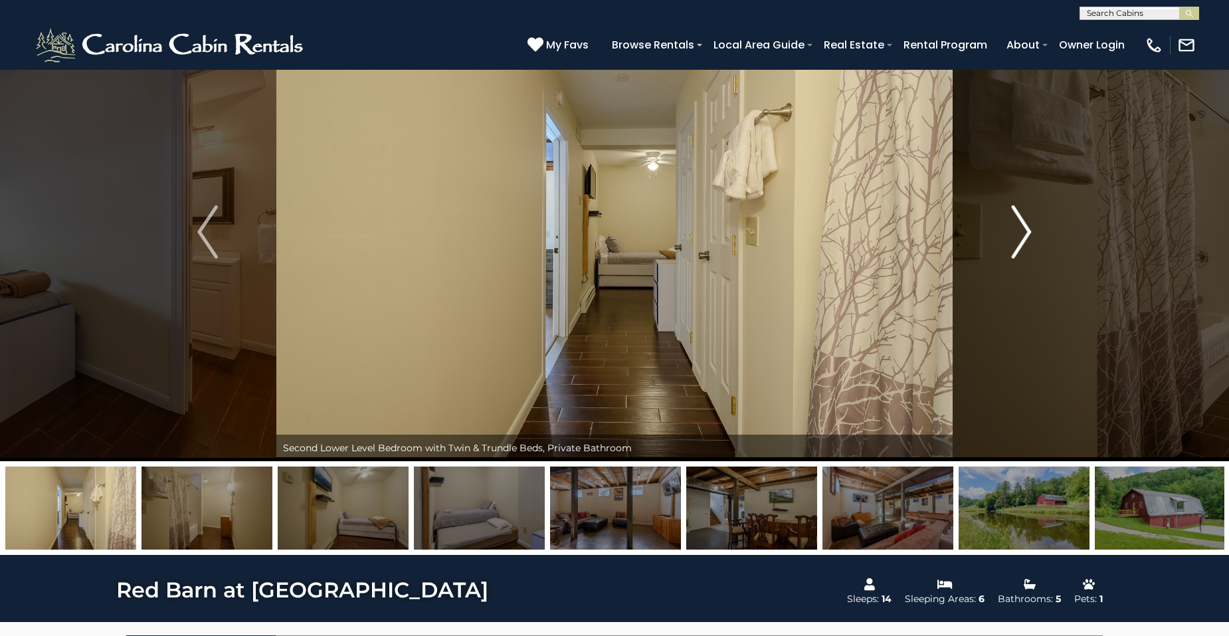
click at [1025, 232] on img "Next" at bounding box center [1021, 231] width 20 height 53
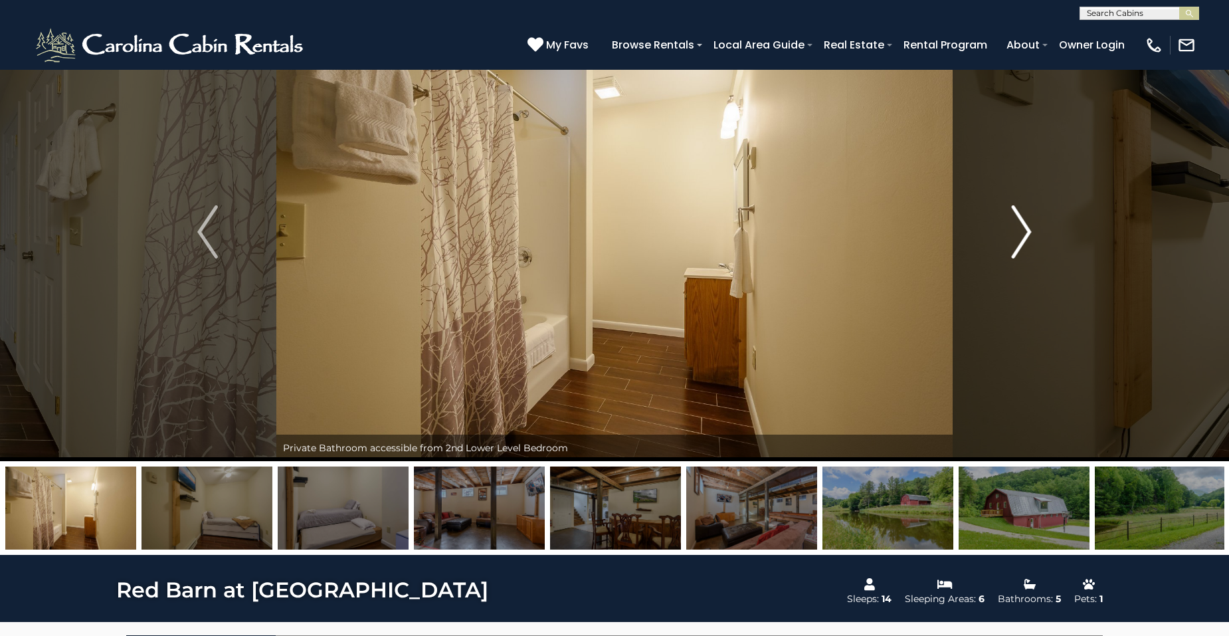
click at [1025, 232] on img "Next" at bounding box center [1021, 231] width 20 height 53
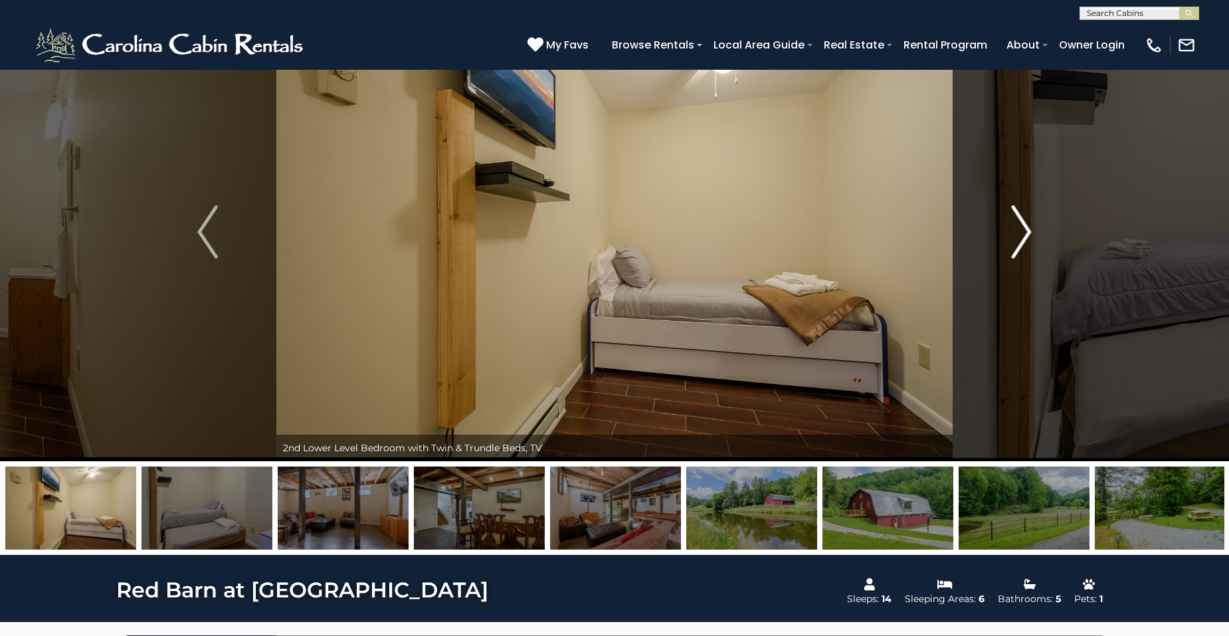
click at [1016, 224] on img "Next" at bounding box center [1021, 231] width 20 height 53
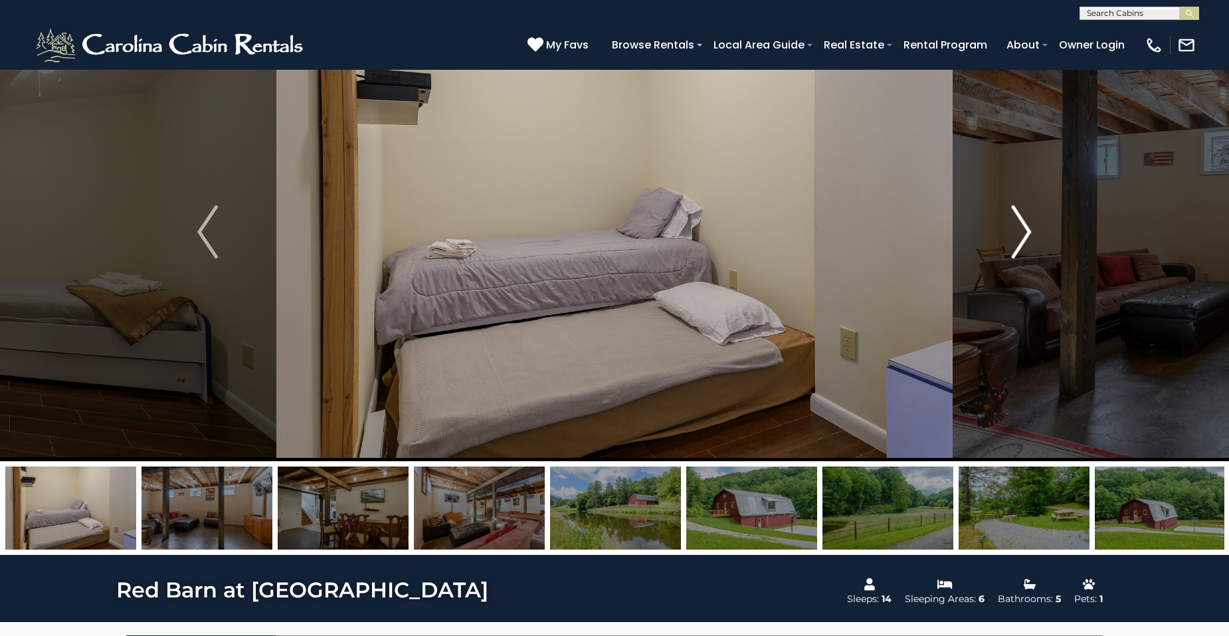
click at [1018, 220] on img "Next" at bounding box center [1021, 231] width 20 height 53
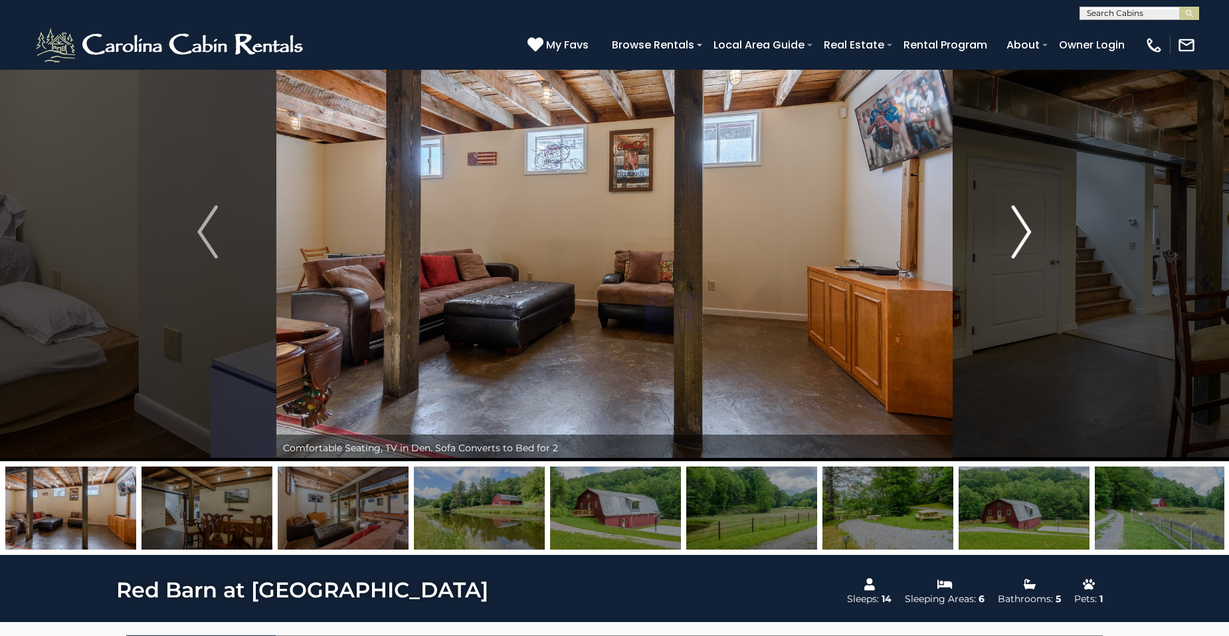
click at [1023, 231] on img "Next" at bounding box center [1021, 231] width 20 height 53
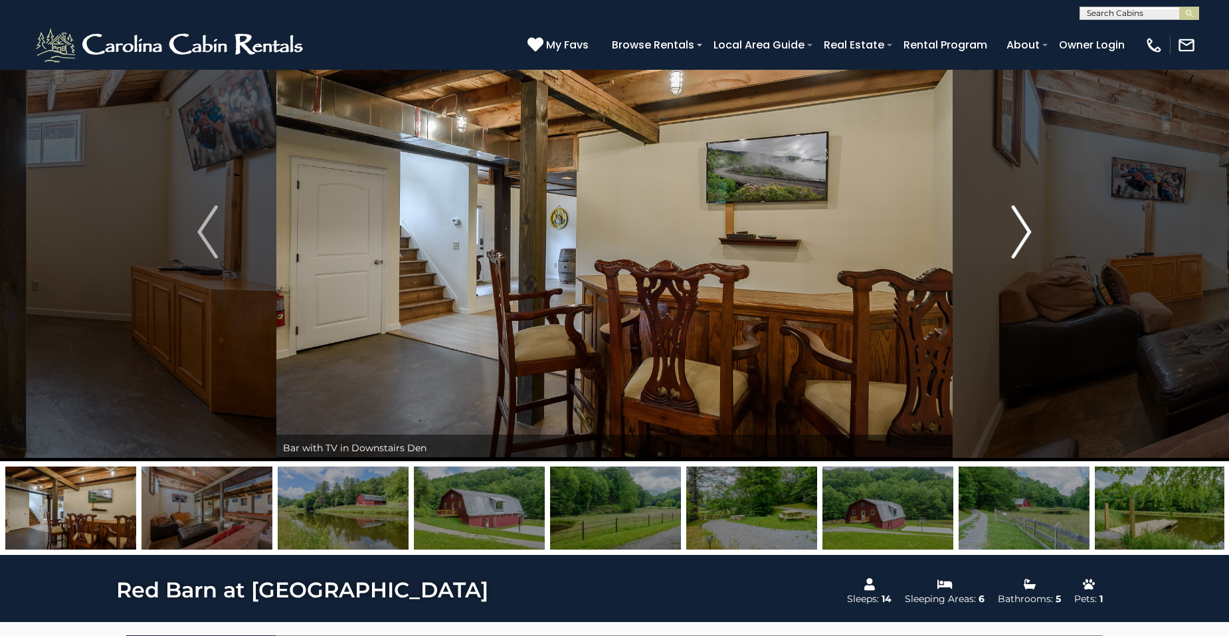
click at [1023, 231] on img "Next" at bounding box center [1021, 231] width 20 height 53
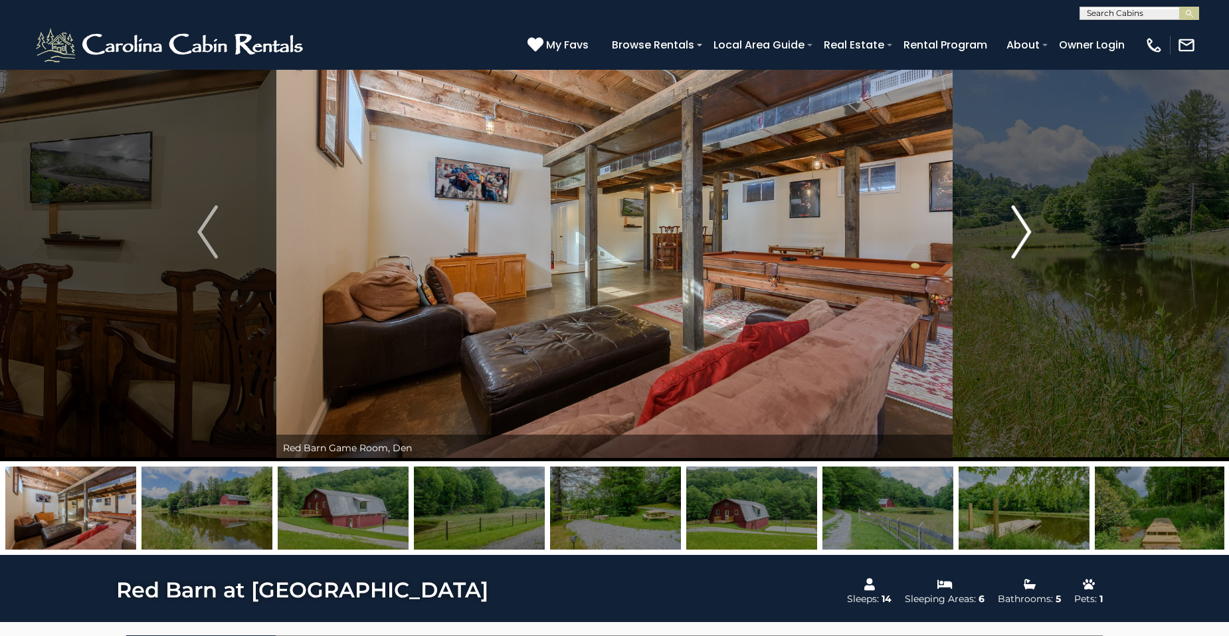
click at [1025, 228] on img "Next" at bounding box center [1021, 231] width 20 height 53
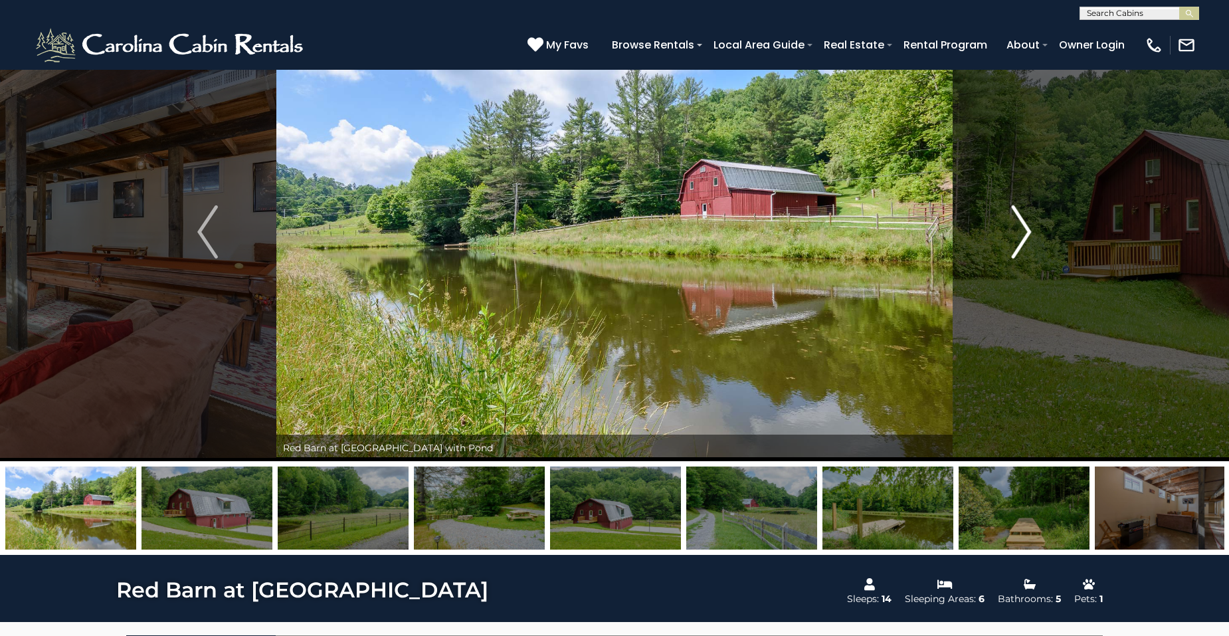
click at [1025, 228] on img "Next" at bounding box center [1021, 231] width 20 height 53
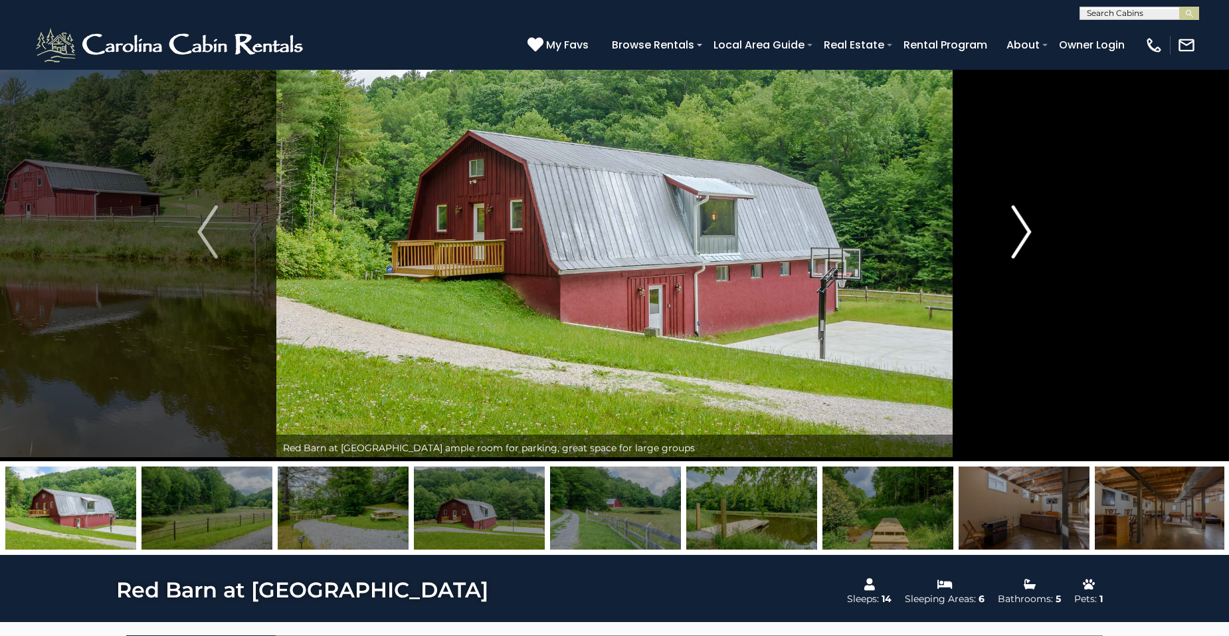
click at [1025, 228] on img "Next" at bounding box center [1021, 231] width 20 height 53
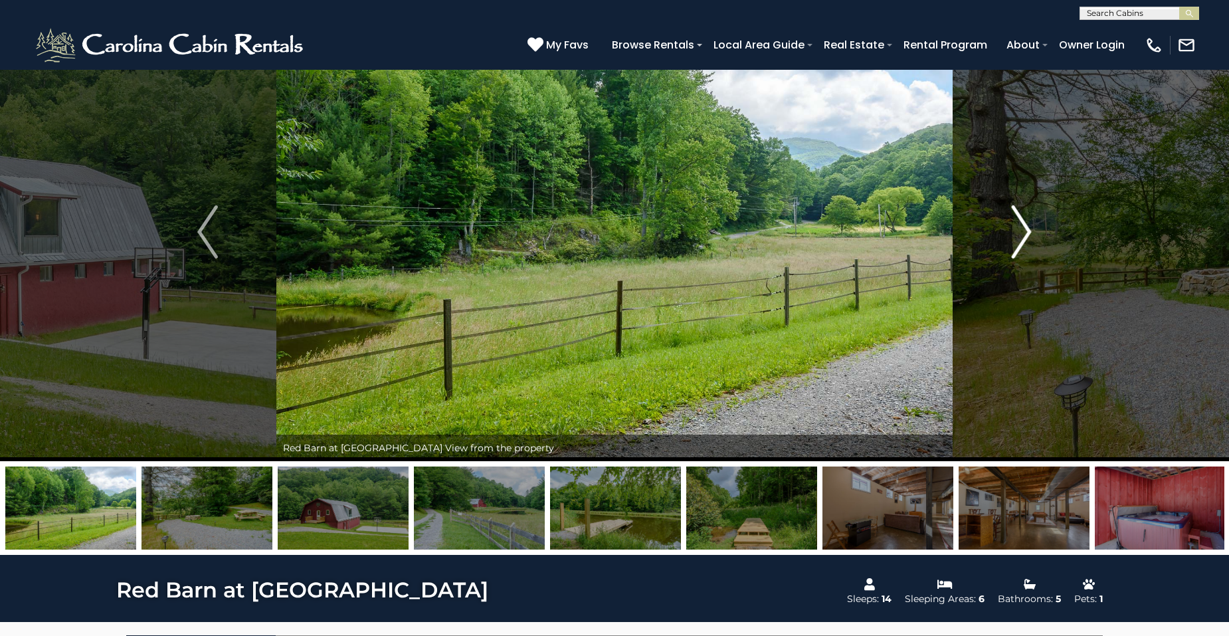
click at [1025, 228] on img "Next" at bounding box center [1021, 231] width 20 height 53
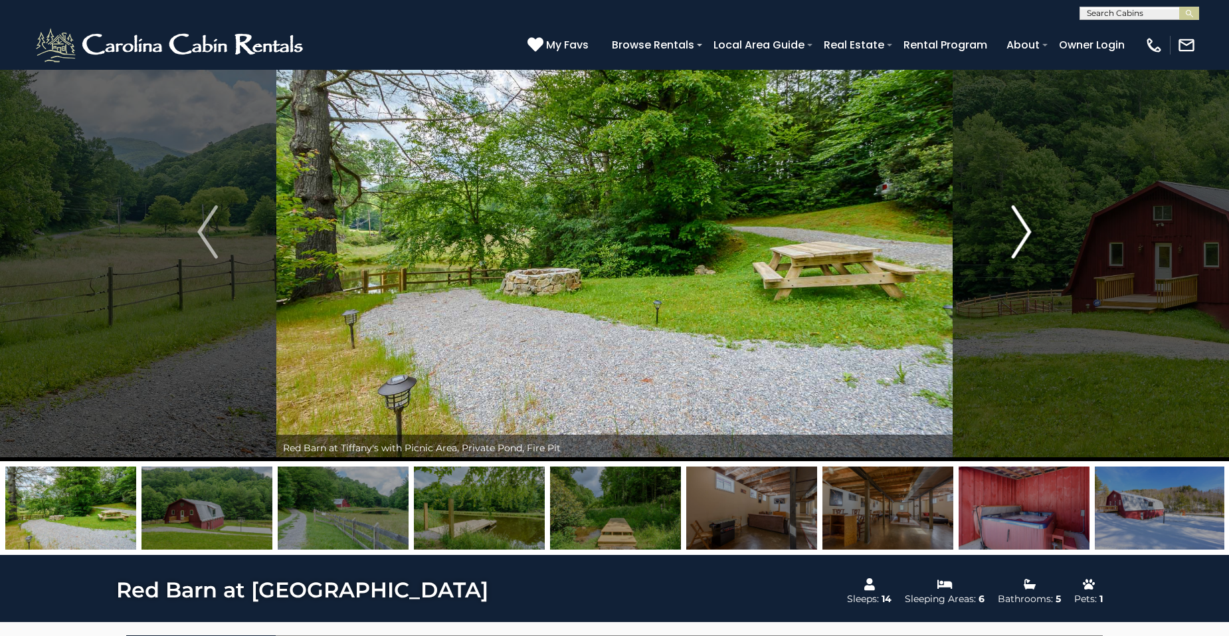
click at [1025, 228] on img "Next" at bounding box center [1021, 231] width 20 height 53
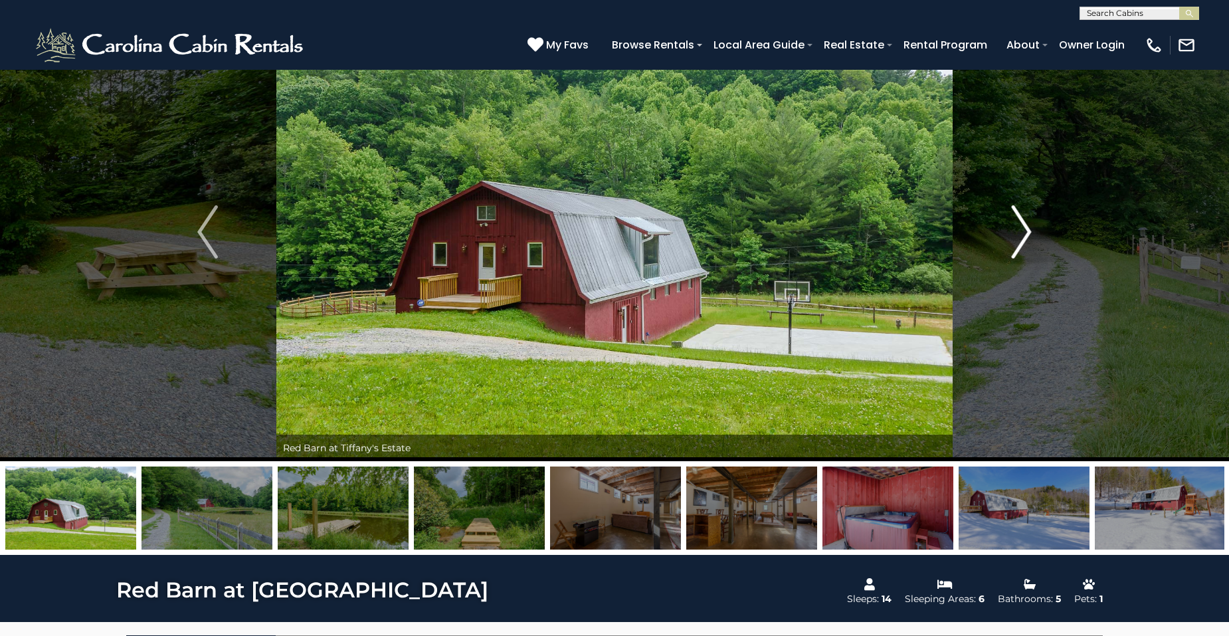
click at [1025, 228] on img "Next" at bounding box center [1021, 231] width 20 height 53
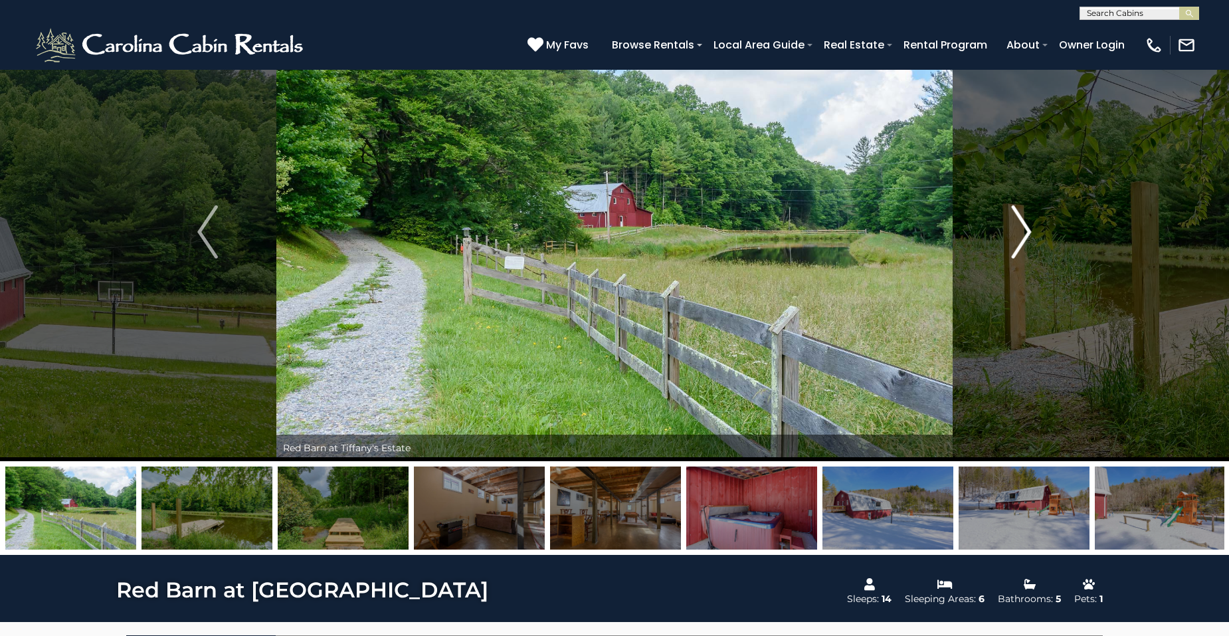
click at [1025, 228] on img "Next" at bounding box center [1021, 231] width 20 height 53
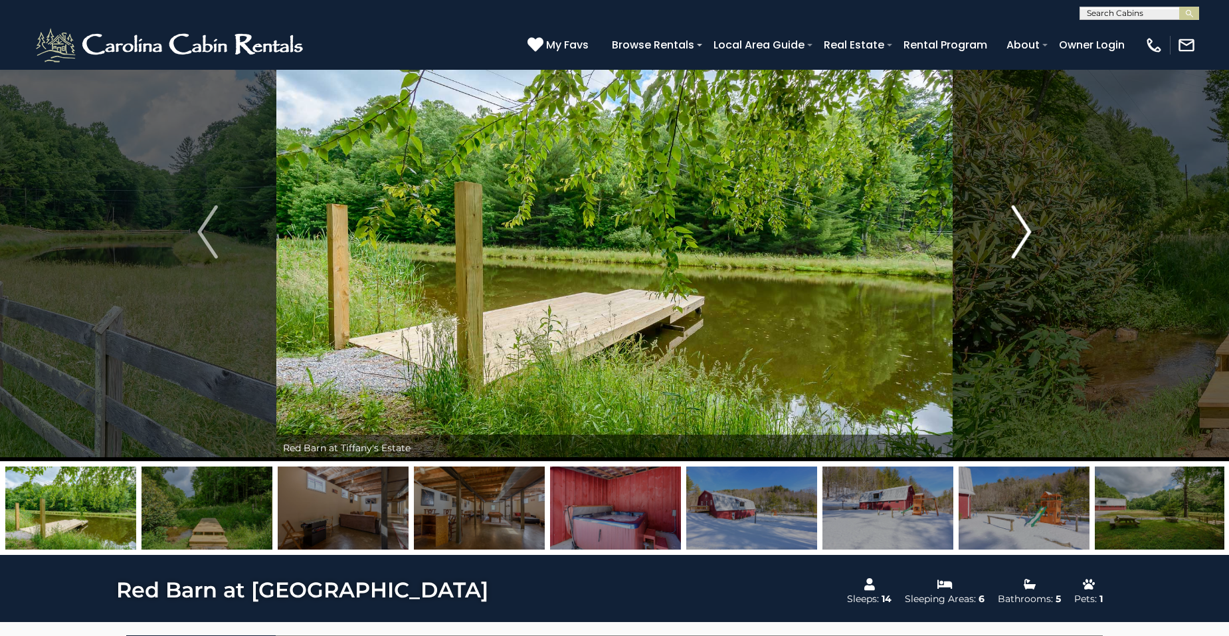
click at [1020, 232] on img "Next" at bounding box center [1021, 231] width 20 height 53
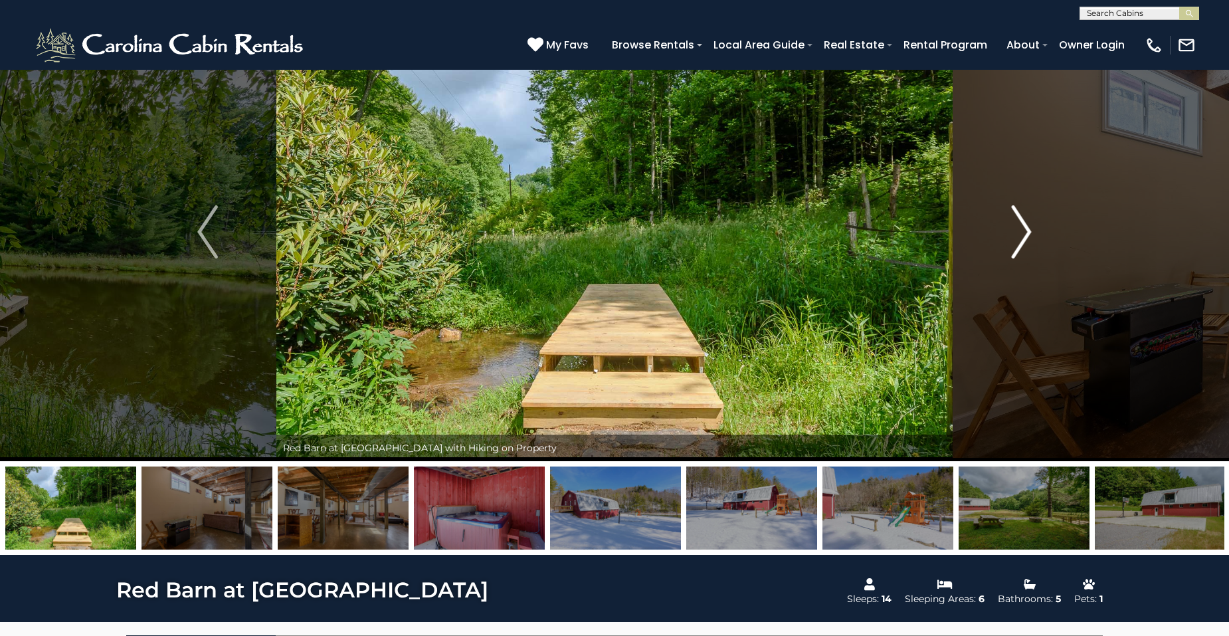
click at [1020, 232] on img "Next" at bounding box center [1021, 231] width 20 height 53
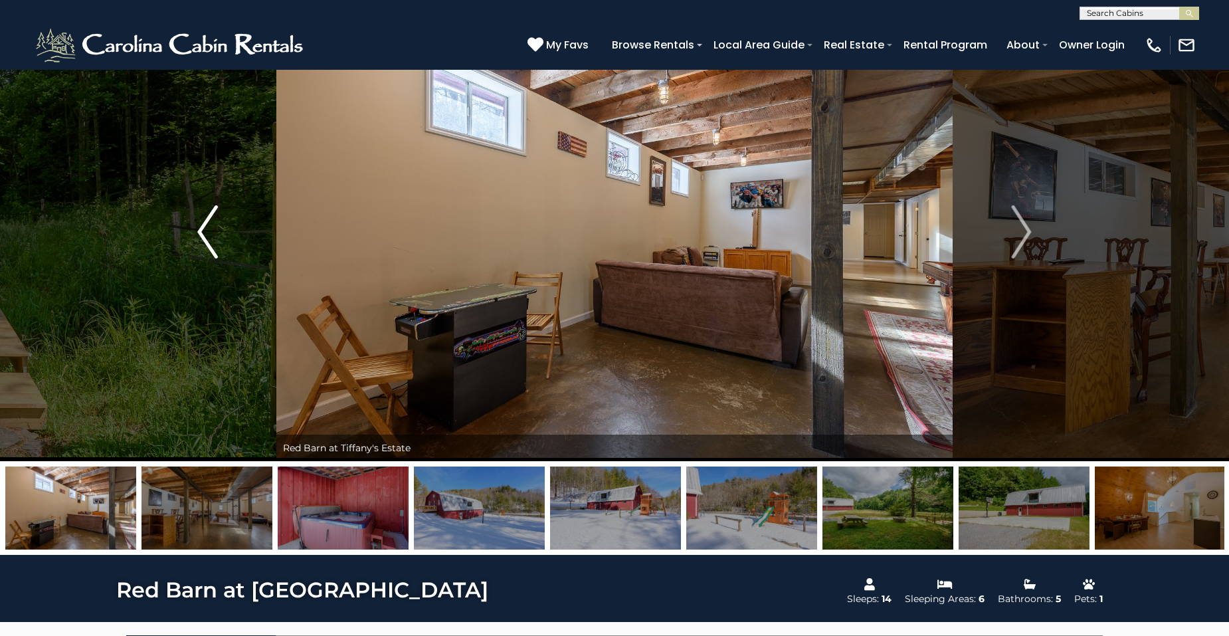
click at [211, 228] on img "Previous" at bounding box center [207, 231] width 20 height 53
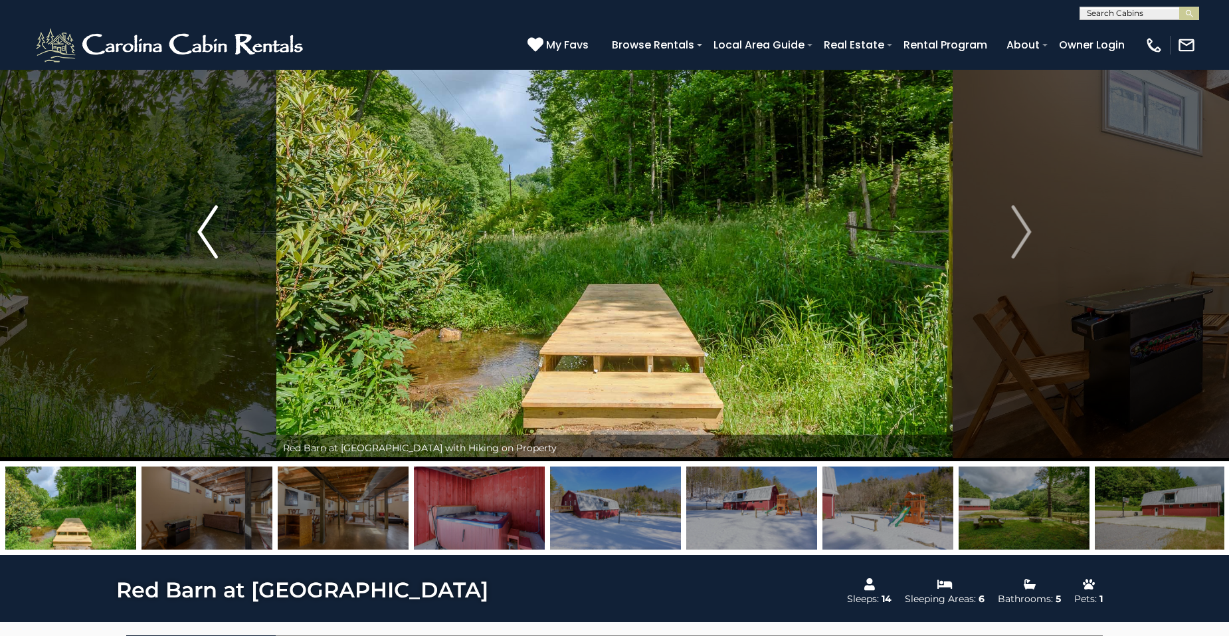
click at [211, 228] on img "Previous" at bounding box center [207, 231] width 20 height 53
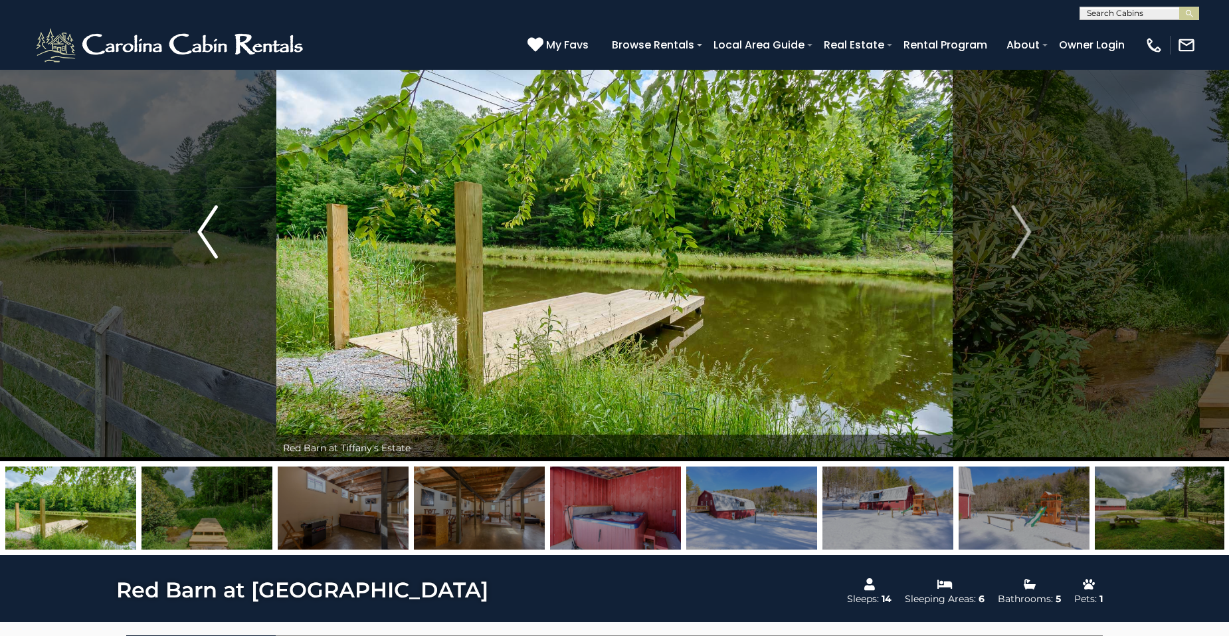
click at [211, 228] on img "Previous" at bounding box center [207, 231] width 20 height 53
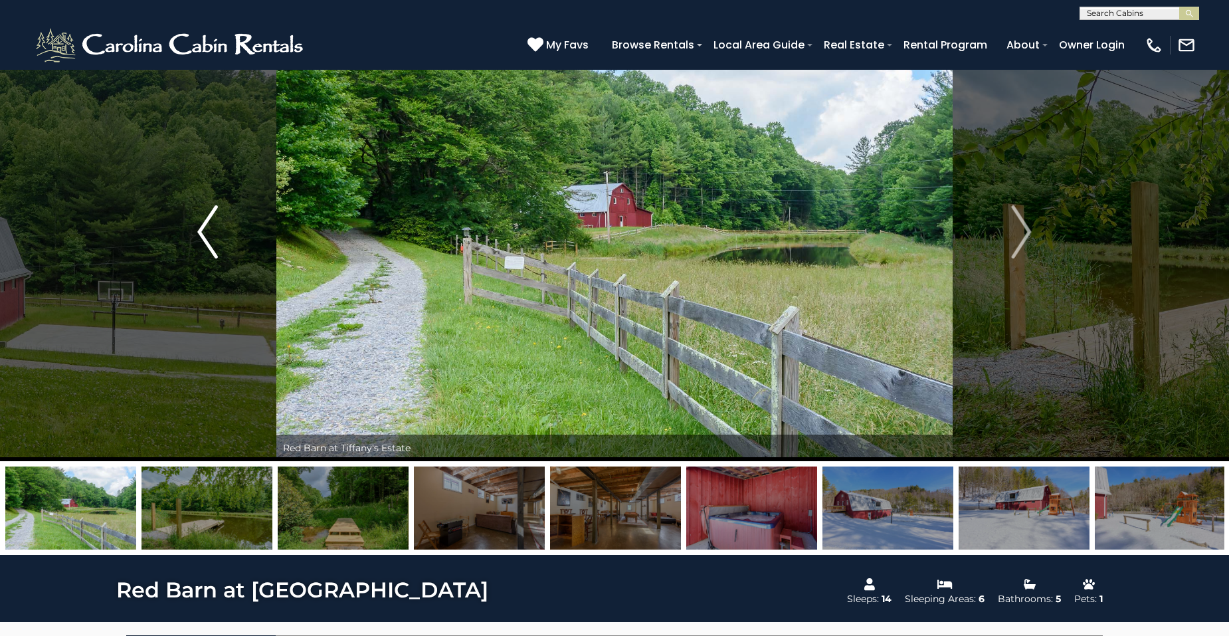
click at [211, 228] on img "Previous" at bounding box center [207, 231] width 20 height 53
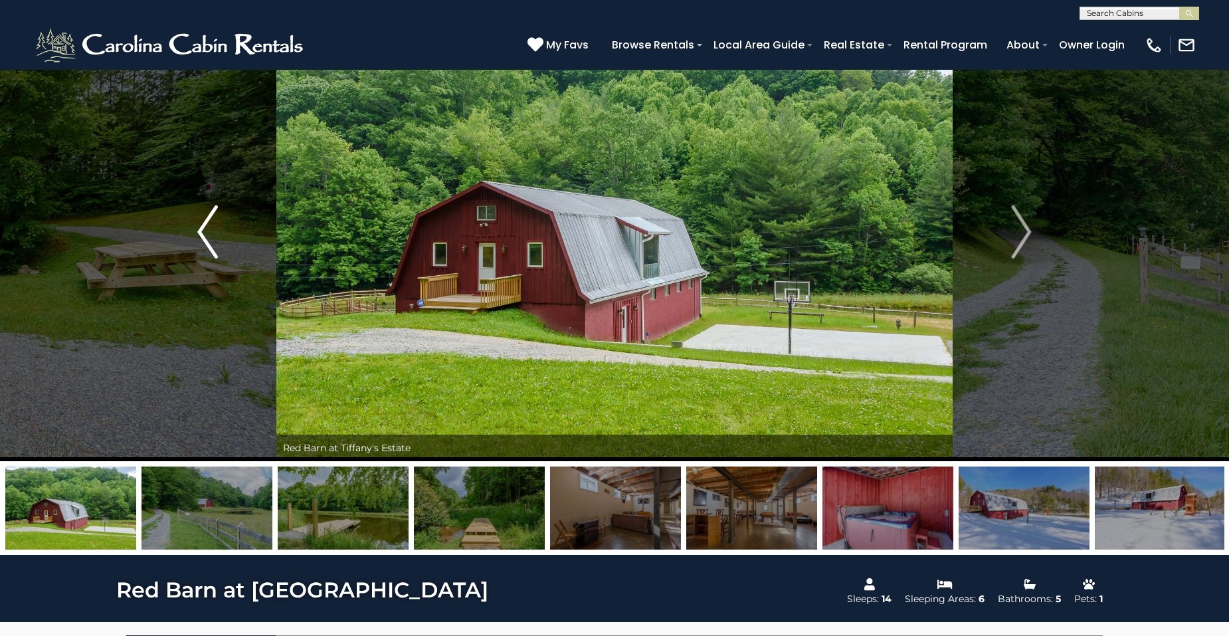
click at [211, 228] on img "Previous" at bounding box center [207, 231] width 20 height 53
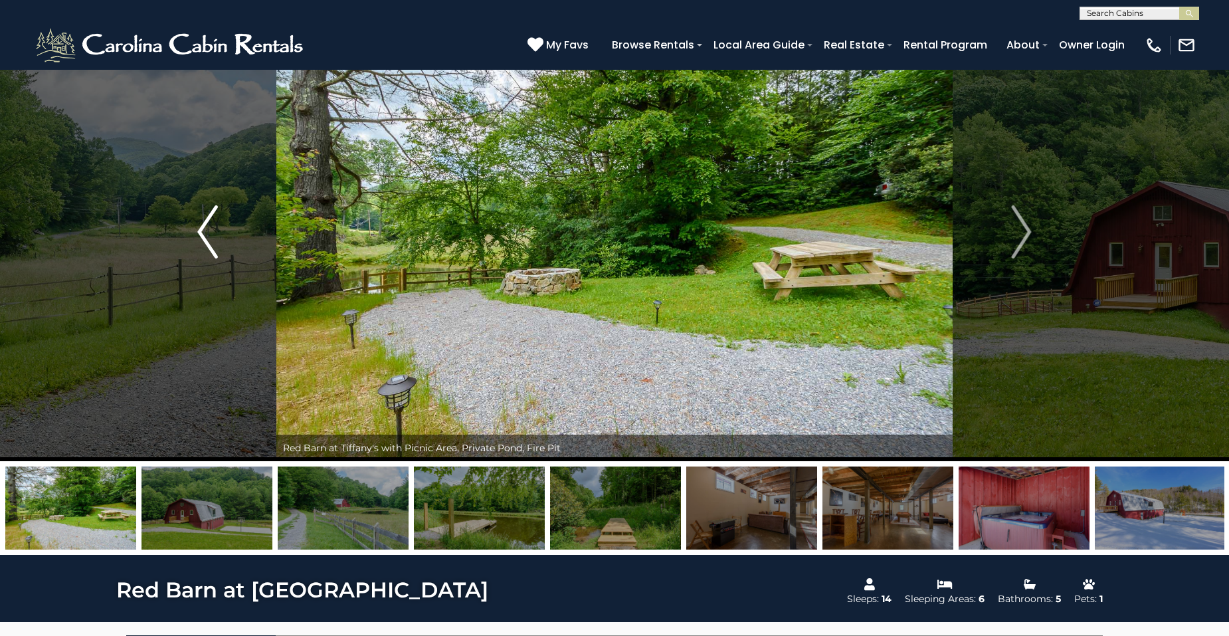
click at [211, 228] on img "Previous" at bounding box center [207, 231] width 20 height 53
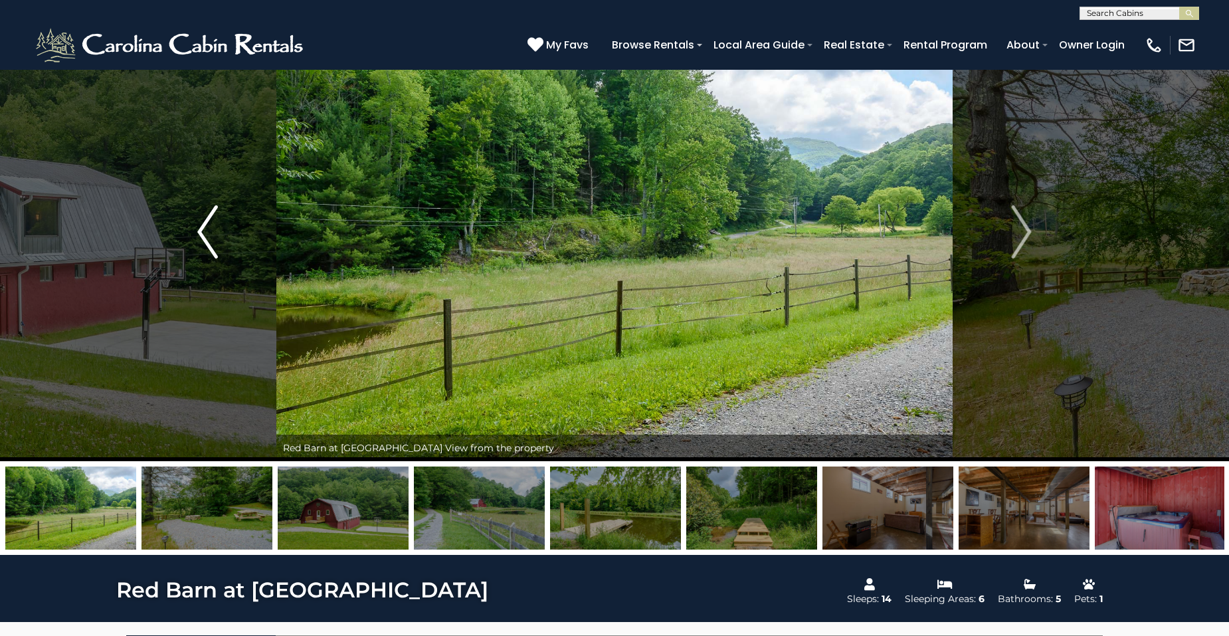
click at [211, 228] on img "Previous" at bounding box center [207, 231] width 20 height 53
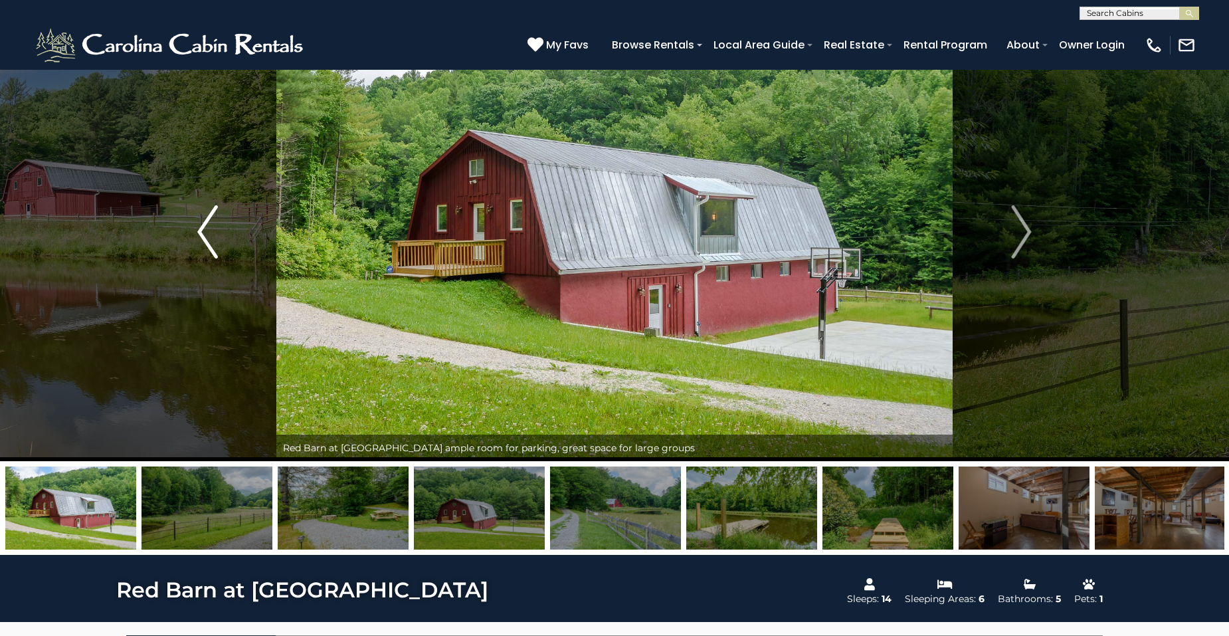
click at [211, 228] on img "Previous" at bounding box center [207, 231] width 20 height 53
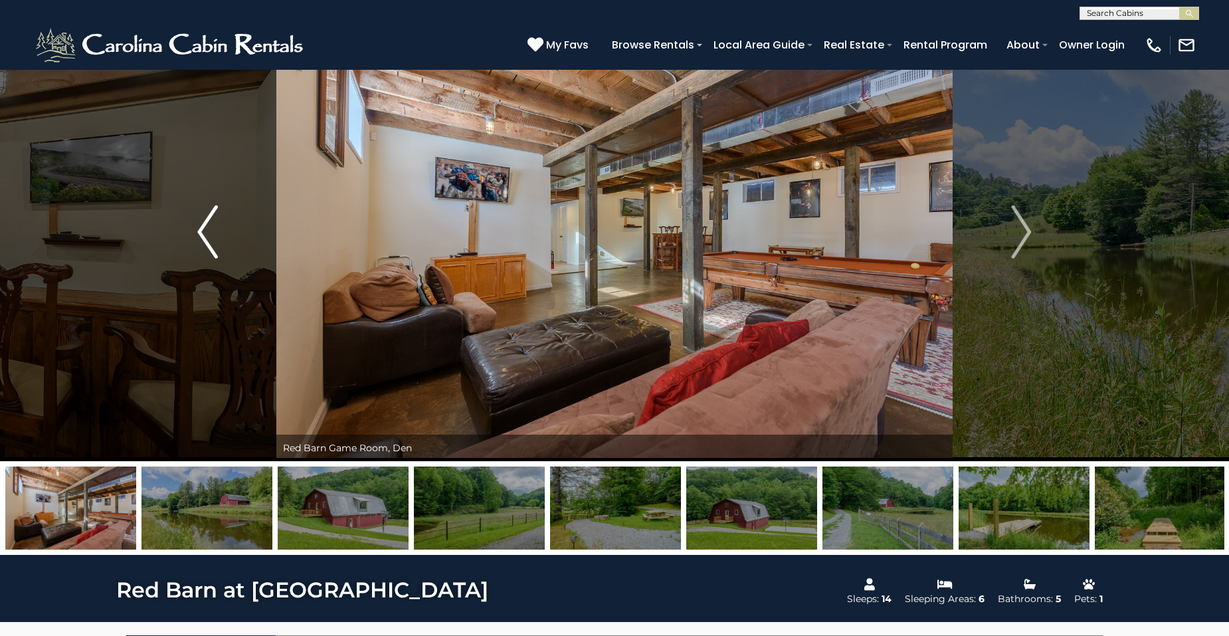
click at [211, 228] on img "Previous" at bounding box center [207, 231] width 20 height 53
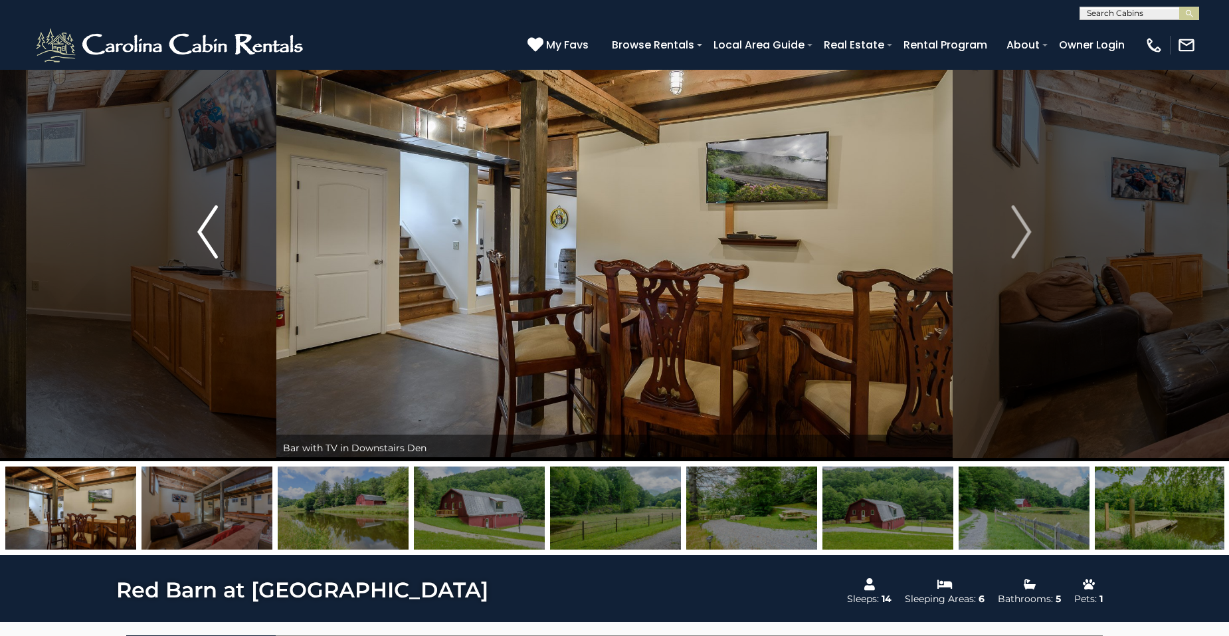
click at [211, 228] on img "Previous" at bounding box center [207, 231] width 20 height 53
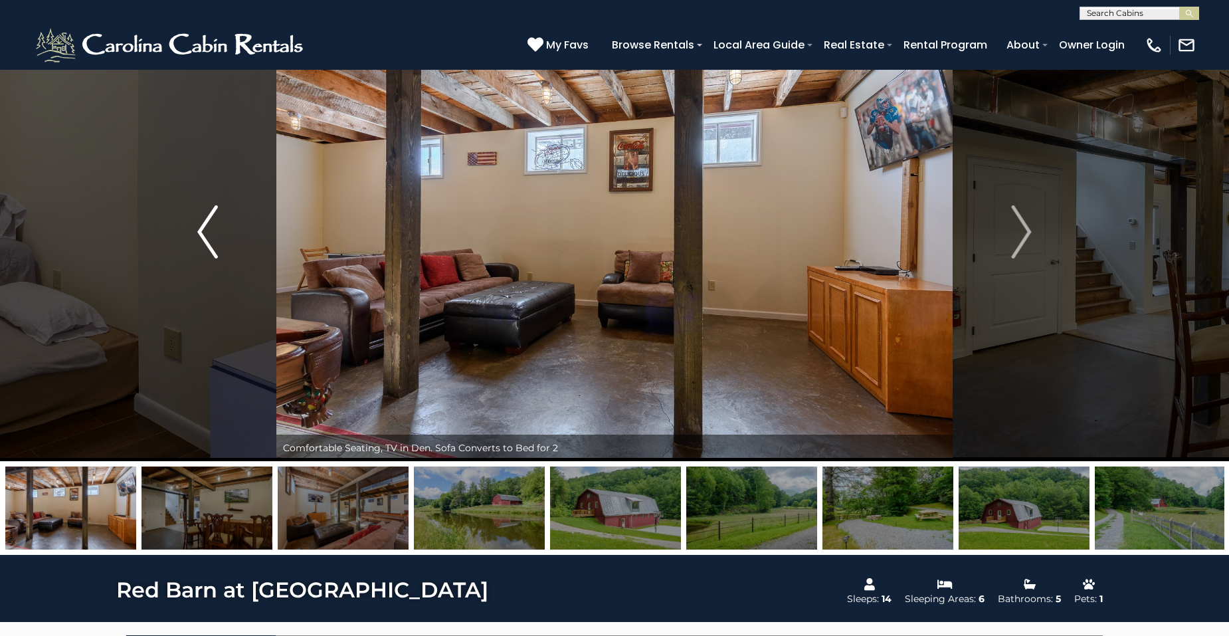
click at [211, 228] on img "Previous" at bounding box center [207, 231] width 20 height 53
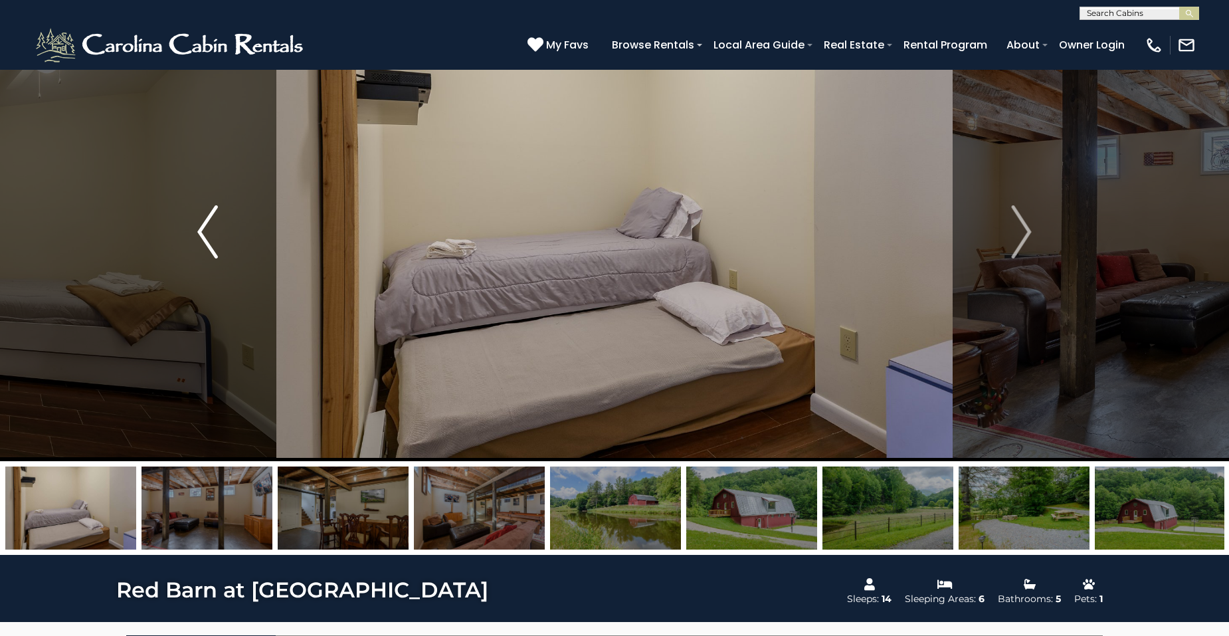
click at [211, 228] on img "Previous" at bounding box center [207, 231] width 20 height 53
